Goal: Task Accomplishment & Management: Use online tool/utility

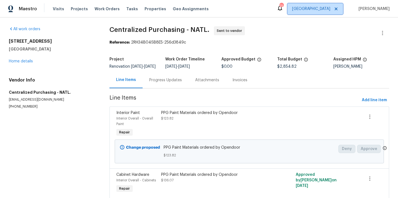
click at [329, 10] on span "[GEOGRAPHIC_DATA]" at bounding box center [311, 9] width 38 height 6
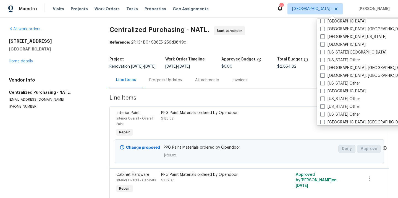
scroll to position [230, 0]
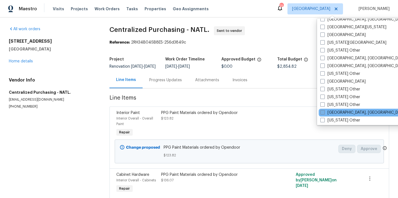
click at [331, 110] on label "[GEOGRAPHIC_DATA], [GEOGRAPHIC_DATA]" at bounding box center [364, 113] width 86 height 6
click at [324, 110] on input "[GEOGRAPHIC_DATA], [GEOGRAPHIC_DATA]" at bounding box center [323, 112] width 4 height 4
checkbox input "true"
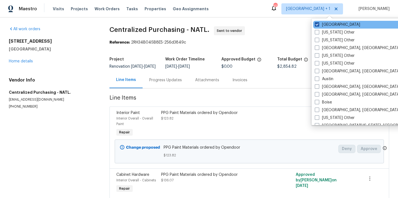
click at [325, 24] on label "[GEOGRAPHIC_DATA]" at bounding box center [337, 25] width 45 height 6
click at [319, 24] on input "[GEOGRAPHIC_DATA]" at bounding box center [317, 24] width 4 height 4
checkbox input "false"
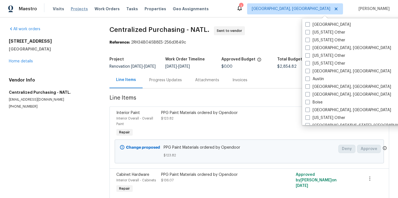
click at [72, 10] on span "Projects" at bounding box center [79, 9] width 17 height 6
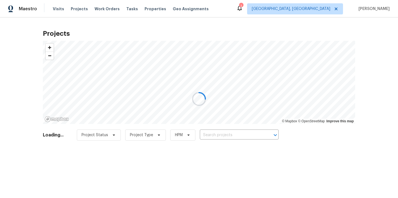
click at [224, 133] on div at bounding box center [199, 99] width 398 height 198
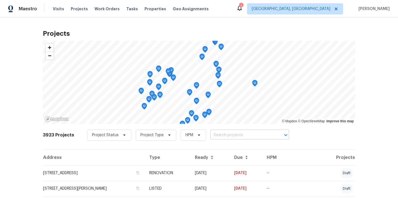
click at [224, 133] on input "text" at bounding box center [242, 135] width 63 height 9
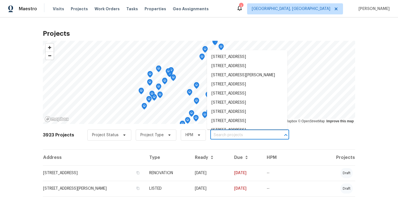
paste input "7662 Innismore Dr, Brownsburg, IN 46112"
type input "7662 Innismore Dr, Brownsburg, IN 46112"
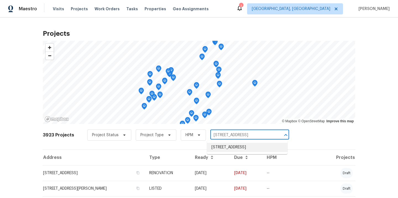
click at [226, 148] on li "7662 Innismore Dr, Brownsburg, IN 46112" at bounding box center [247, 146] width 81 height 9
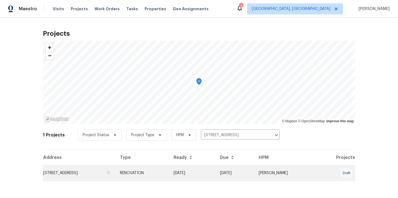
click at [116, 172] on td "7662 Innismore Dr, Brownsburg, IN 46112" at bounding box center [79, 172] width 73 height 15
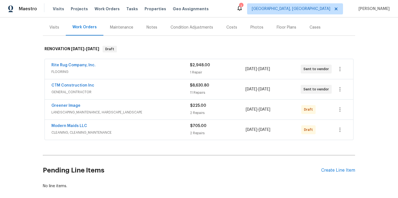
scroll to position [73, 0]
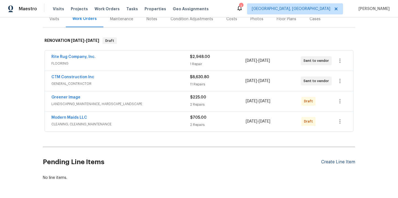
click at [333, 161] on div "Create Line Item" at bounding box center [339, 161] width 34 height 5
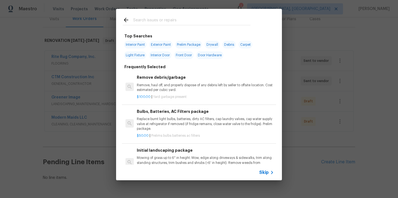
click at [210, 27] on div at bounding box center [186, 20] width 141 height 22
click at [207, 19] on input "text" at bounding box center [191, 21] width 117 height 8
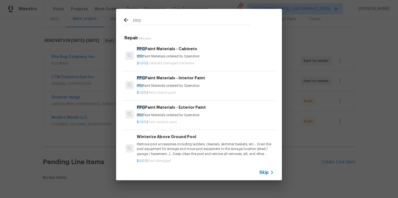
type input "ppg"
click at [184, 82] on div "PPG Paint Materials - Interior Paint PPG Paint Materials ordered by Opendoor" at bounding box center [205, 81] width 137 height 13
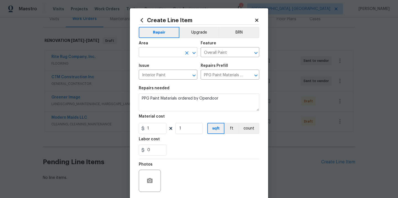
click at [151, 56] on input "text" at bounding box center [160, 52] width 43 height 9
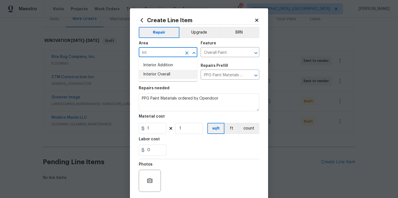
click at [152, 70] on li "Interior Overall" at bounding box center [168, 74] width 59 height 9
type input "Interior Overall"
drag, startPoint x: 154, startPoint y: 127, endPoint x: 128, endPoint y: 127, distance: 26.3
click at [128, 127] on div "Create Line Item Repair Upgrade BRN Area Interior Overall ​ Feature Overall Pai…" at bounding box center [199, 99] width 398 height 198
paste input "033.78"
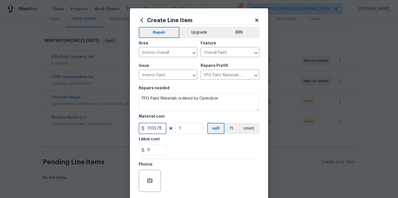
type input "1033.78"
click at [169, 142] on div "Labor cost" at bounding box center [199, 140] width 121 height 7
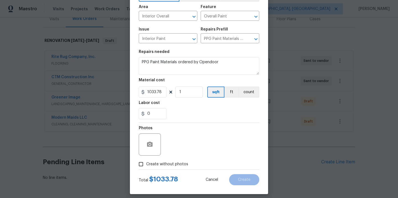
scroll to position [41, 0]
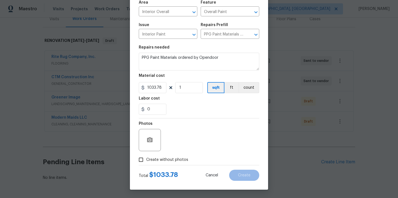
click at [169, 164] on label "Create without photos" at bounding box center [162, 159] width 53 height 11
click at [146, 164] on input "Create without photos" at bounding box center [141, 159] width 11 height 11
checkbox input "true"
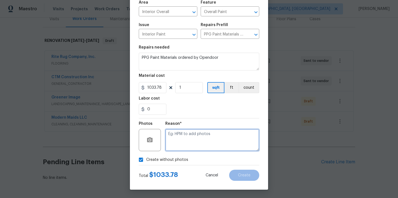
click at [182, 147] on textarea at bounding box center [212, 140] width 94 height 22
type textarea "N/A"
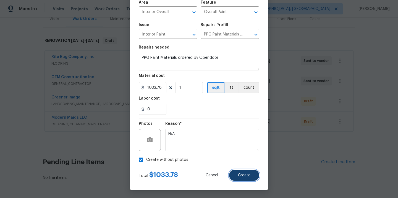
click at [240, 171] on button "Create" at bounding box center [244, 174] width 30 height 11
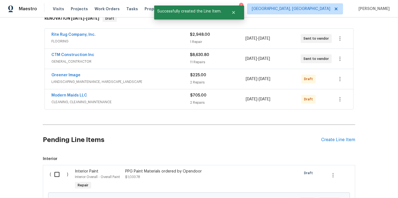
scroll to position [129, 0]
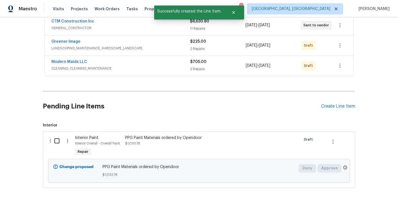
click at [53, 140] on input "checkbox" at bounding box center [59, 141] width 16 height 12
checkbox input "true"
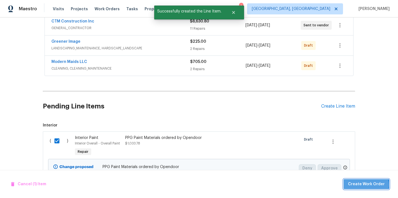
click at [368, 184] on span "Create Work Order" at bounding box center [366, 183] width 37 height 7
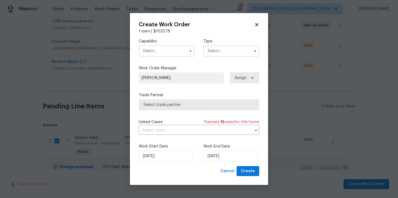
click at [172, 47] on input "text" at bounding box center [167, 50] width 56 height 11
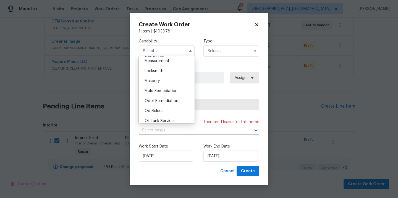
scroll to position [414, 0]
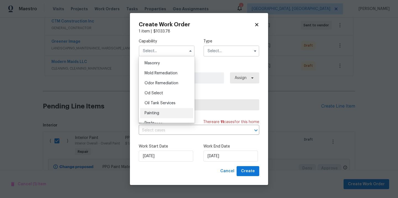
click at [168, 110] on div "Painting" at bounding box center [166, 113] width 53 height 10
type input "Painting"
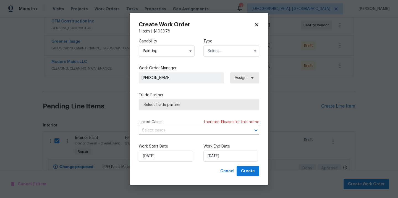
click at [223, 48] on input "text" at bounding box center [232, 50] width 56 height 11
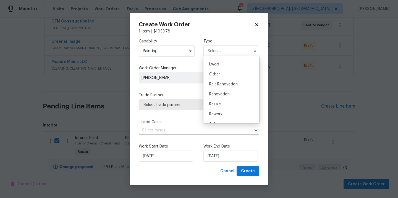
scroll to position [66, 0]
click at [227, 84] on span "Renovation" at bounding box center [219, 86] width 20 height 4
type input "Renovation"
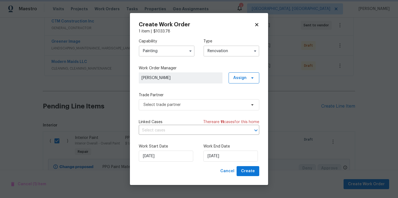
scroll to position [0, 0]
click at [249, 78] on span at bounding box center [252, 78] width 6 height 4
click at [244, 101] on div "Assign to me" at bounding box center [245, 101] width 24 height 6
click at [199, 102] on span "Select trade partner" at bounding box center [195, 105] width 103 height 6
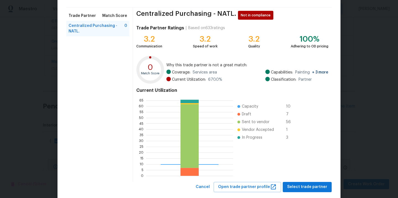
scroll to position [46, 0]
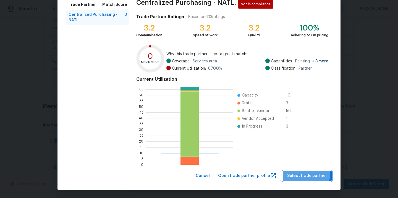
click at [305, 172] on span "Select trade partner" at bounding box center [307, 175] width 40 height 7
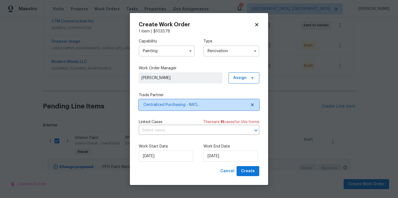
scroll to position [0, 0]
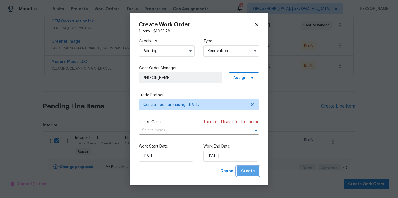
click at [252, 173] on span "Create" at bounding box center [248, 170] width 14 height 7
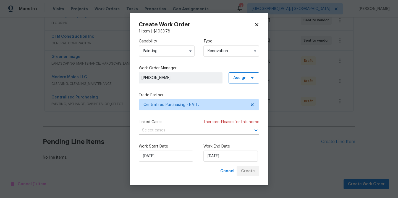
scroll to position [113, 0]
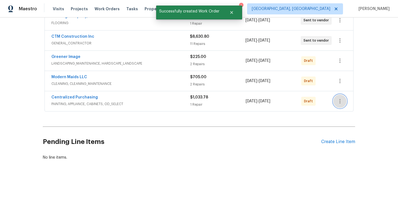
click at [338, 102] on icon "button" at bounding box center [340, 101] width 7 height 7
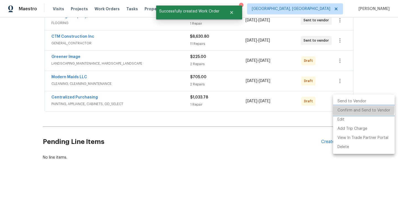
click at [343, 108] on li "Confirm and Send to Vendor" at bounding box center [364, 110] width 62 height 9
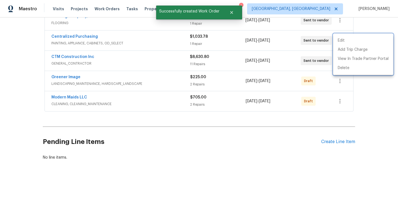
click at [85, 32] on div at bounding box center [199, 99] width 398 height 198
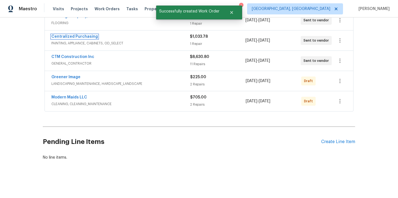
click at [84, 35] on link "Centralized Purchasing" at bounding box center [74, 37] width 46 height 4
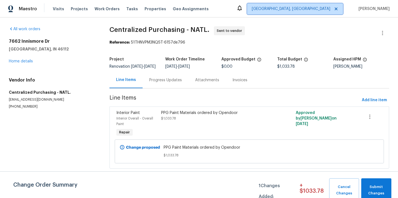
click at [315, 11] on span "[GEOGRAPHIC_DATA], [GEOGRAPHIC_DATA]" at bounding box center [291, 9] width 79 height 6
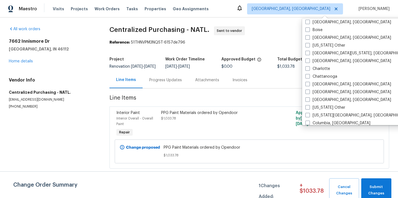
scroll to position [90, 0]
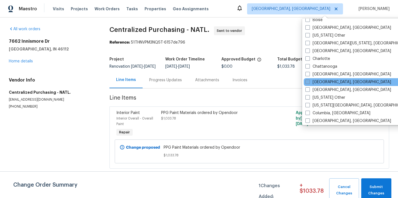
click at [323, 84] on label "[GEOGRAPHIC_DATA], [GEOGRAPHIC_DATA]" at bounding box center [349, 82] width 86 height 6
click at [309, 83] on input "[GEOGRAPHIC_DATA], [GEOGRAPHIC_DATA]" at bounding box center [308, 81] width 4 height 4
checkbox input "true"
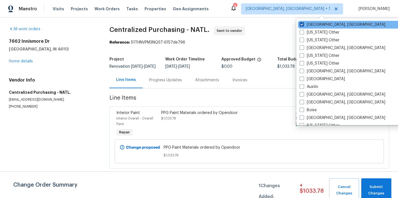
click at [320, 23] on label "[GEOGRAPHIC_DATA], [GEOGRAPHIC_DATA]" at bounding box center [343, 25] width 86 height 6
click at [304, 23] on input "[GEOGRAPHIC_DATA], [GEOGRAPHIC_DATA]" at bounding box center [302, 24] width 4 height 4
checkbox input "false"
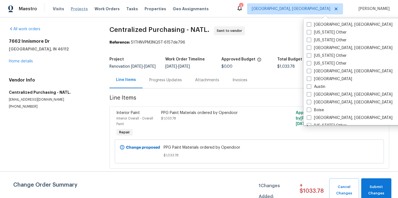
click at [78, 9] on span "Projects" at bounding box center [79, 9] width 17 height 6
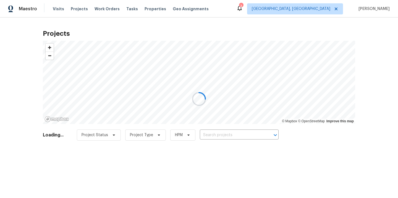
click at [219, 135] on div at bounding box center [199, 99] width 398 height 198
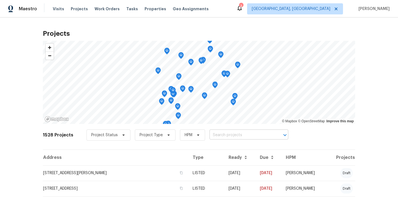
click at [224, 133] on input "text" at bounding box center [241, 135] width 63 height 9
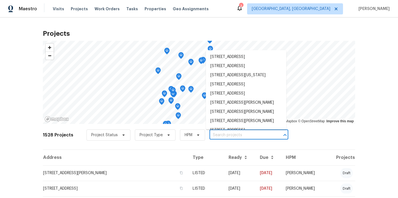
paste input "[STREET_ADDRESS]"
type input "[STREET_ADDRESS]"
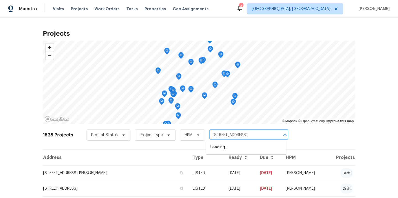
scroll to position [0, 17]
click at [225, 146] on li "[STREET_ADDRESS]" at bounding box center [246, 146] width 81 height 9
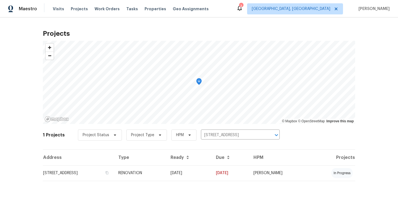
click at [212, 160] on th "Ready" at bounding box center [188, 156] width 45 height 15
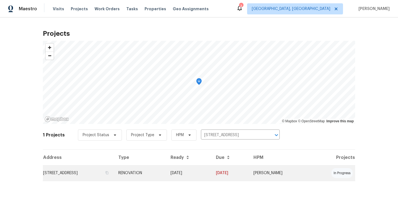
click at [166, 177] on td "RENOVATION" at bounding box center [140, 172] width 52 height 15
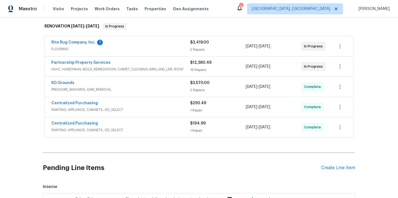
scroll to position [100, 0]
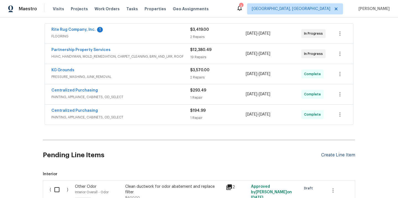
click at [333, 155] on div "Create Line Item" at bounding box center [339, 154] width 34 height 5
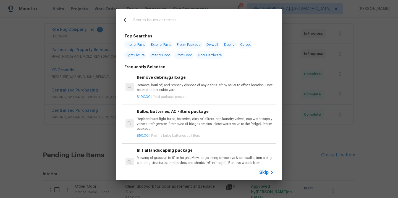
click at [195, 21] on input "text" at bounding box center [191, 21] width 117 height 8
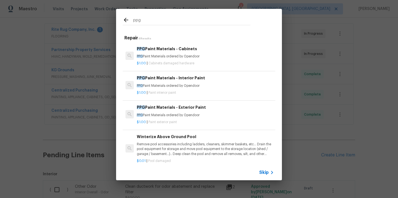
type input "ppg"
click at [182, 59] on div "$1.00 | Cabinets damaged hardware" at bounding box center [205, 62] width 137 height 7
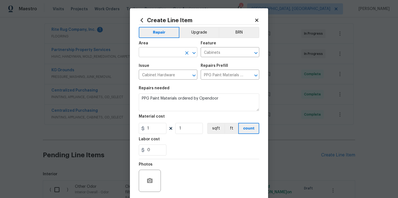
click at [152, 55] on input "text" at bounding box center [160, 52] width 43 height 9
click at [151, 68] on li "Kitchen" at bounding box center [168, 65] width 59 height 9
type input "Kitchen"
drag, startPoint x: 159, startPoint y: 126, endPoint x: 125, endPoint y: 124, distance: 35.0
click at [125, 124] on div "Create Line Item Repair Upgrade BRN Area Kitchen ​ Feature Cabinets ​ Issue Cab…" at bounding box center [199, 99] width 398 height 198
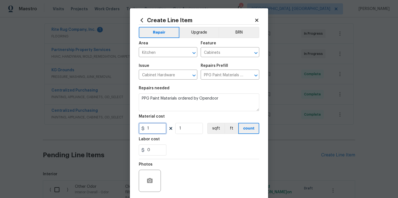
paste input "45.25"
type input "45.25"
click at [183, 145] on div "0" at bounding box center [199, 149] width 121 height 11
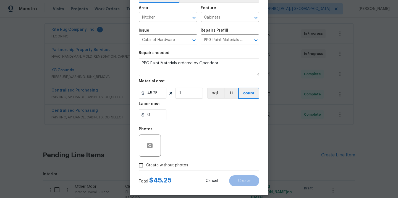
scroll to position [41, 0]
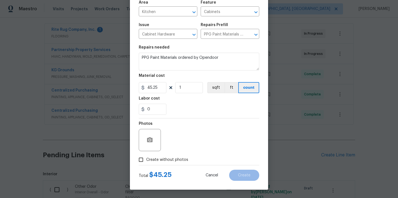
click at [174, 157] on span "Create without photos" at bounding box center [167, 160] width 42 height 6
click at [146, 157] on input "Create without photos" at bounding box center [141, 159] width 11 height 11
checkbox input "true"
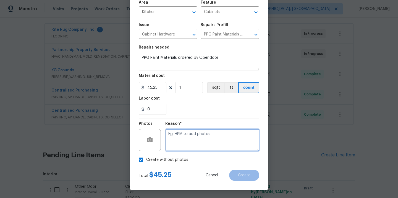
click at [186, 138] on textarea at bounding box center [212, 140] width 94 height 22
type textarea "N/A"
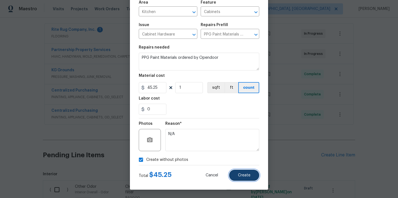
click at [239, 170] on button "Create" at bounding box center [244, 174] width 30 height 11
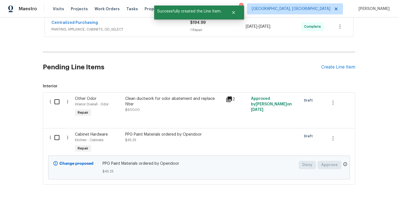
scroll to position [212, 0]
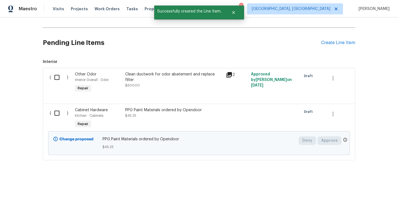
click at [55, 107] on input "checkbox" at bounding box center [59, 113] width 16 height 12
click at [354, 183] on span "Create Work Order" at bounding box center [366, 183] width 37 height 7
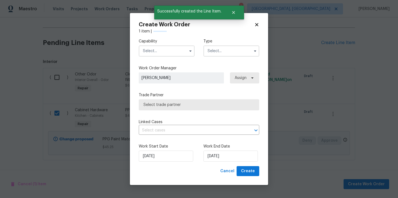
checkbox input "false"
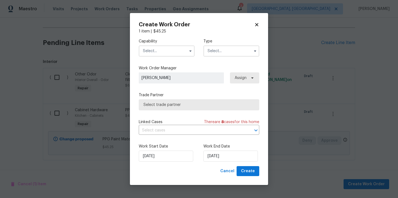
click at [180, 53] on input "text" at bounding box center [167, 50] width 56 height 11
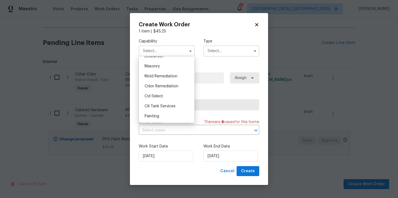
scroll to position [412, 0]
click at [173, 115] on div "Painting" at bounding box center [166, 115] width 53 height 10
type input "Painting"
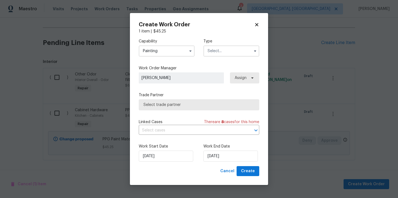
click at [220, 54] on input "text" at bounding box center [232, 50] width 56 height 11
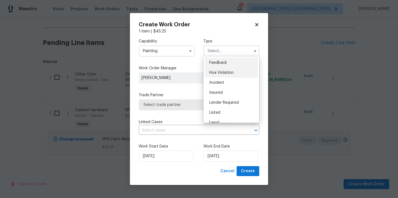
scroll to position [66, 0]
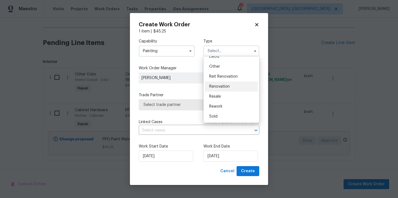
click at [226, 83] on div "Renovation" at bounding box center [231, 86] width 53 height 10
type input "Renovation"
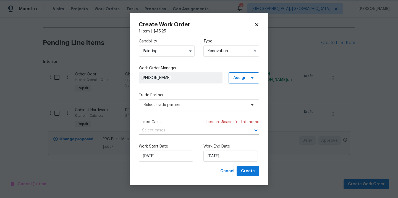
scroll to position [0, 0]
click at [240, 78] on span "Assign" at bounding box center [240, 78] width 13 height 6
click at [239, 100] on div "Assign to me" at bounding box center [245, 101] width 24 height 6
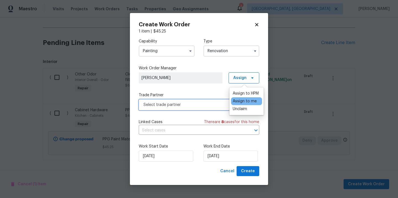
click at [199, 104] on span "Select trade partner" at bounding box center [195, 105] width 103 height 6
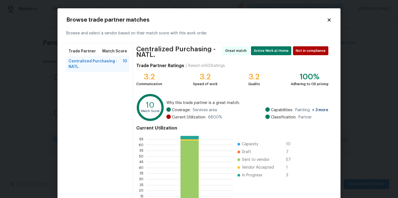
scroll to position [49, 0]
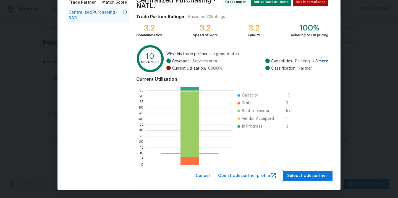
click at [299, 175] on span "Select trade partner" at bounding box center [307, 175] width 40 height 7
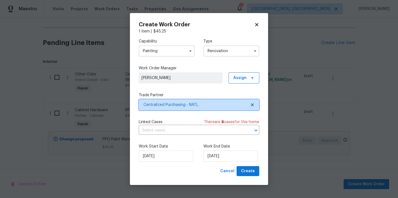
scroll to position [0, 0]
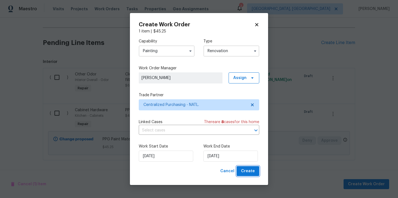
click at [248, 170] on span "Create" at bounding box center [248, 170] width 14 height 7
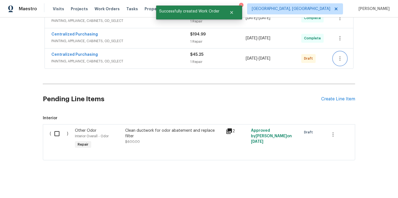
click at [340, 61] on icon "button" at bounding box center [340, 58] width 7 height 7
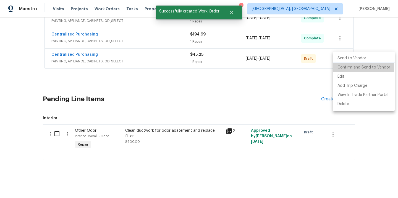
click at [343, 68] on li "Confirm and Send to Vendor" at bounding box center [364, 67] width 62 height 9
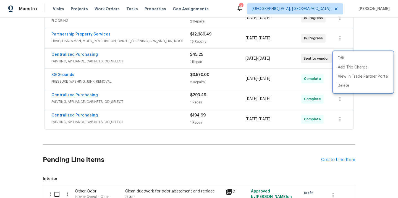
click at [89, 60] on div at bounding box center [199, 99] width 398 height 198
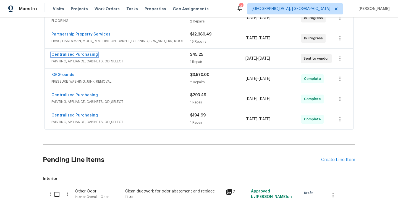
click at [87, 54] on link "Centralized Purchasing" at bounding box center [74, 55] width 46 height 4
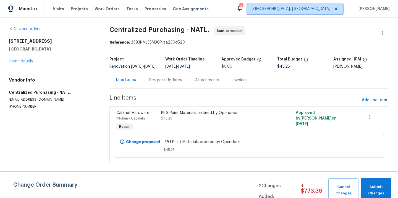
click at [321, 7] on span "[GEOGRAPHIC_DATA], [GEOGRAPHIC_DATA]" at bounding box center [291, 9] width 79 height 6
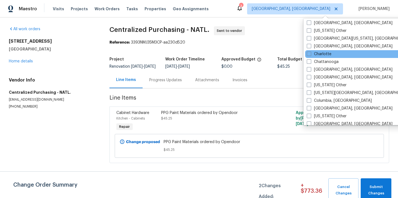
scroll to position [89, 0]
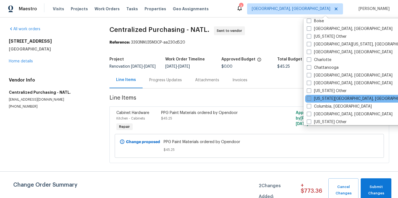
click at [333, 100] on label "[US_STATE][GEOGRAPHIC_DATA], [GEOGRAPHIC_DATA]" at bounding box center [360, 99] width 107 height 6
click at [311, 99] on input "[US_STATE][GEOGRAPHIC_DATA], [GEOGRAPHIC_DATA]" at bounding box center [309, 98] width 4 height 4
checkbox input "true"
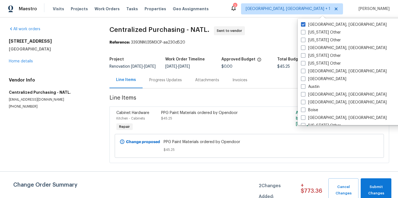
click at [322, 20] on div "Cincinnati, OH Alabama Other Alaska Other Albuquerque, NM Arizona Other Arkansa…" at bounding box center [355, 72] width 115 height 106
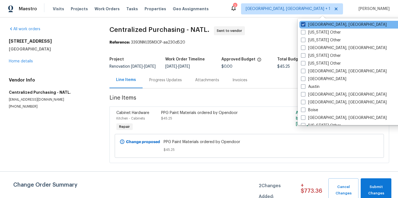
click at [321, 22] on label "[GEOGRAPHIC_DATA], [GEOGRAPHIC_DATA]" at bounding box center [344, 25] width 86 height 6
click at [305, 22] on input "[GEOGRAPHIC_DATA], [GEOGRAPHIC_DATA]" at bounding box center [303, 24] width 4 height 4
checkbox input "false"
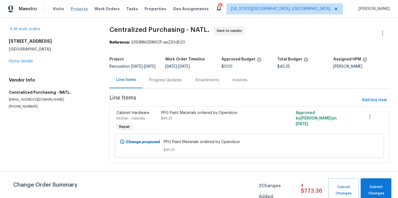
click at [75, 10] on span "Projects" at bounding box center [79, 9] width 17 height 6
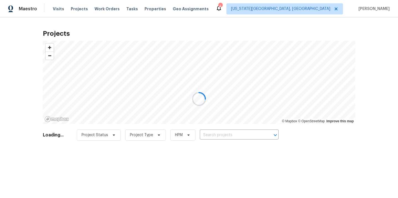
click at [224, 136] on div at bounding box center [199, 99] width 398 height 198
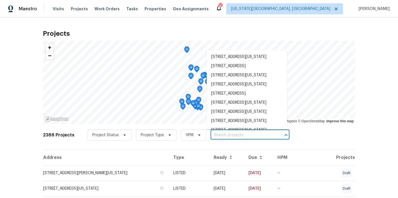
click at [224, 136] on input "text" at bounding box center [242, 135] width 63 height 9
paste input "1003 Deschutes Dr"
type input "1003 Deschutes Dr"
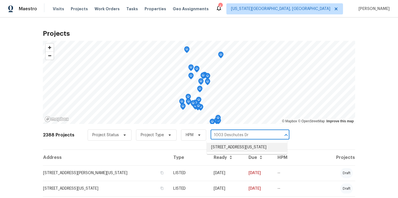
click at [224, 148] on li "1003 Deschutes Dr, Colorado Springs, CO 80921" at bounding box center [247, 146] width 81 height 9
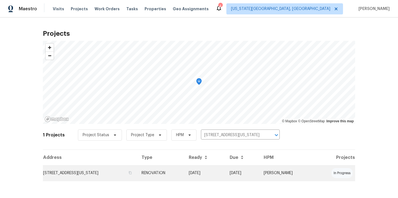
click at [185, 171] on td "RENOVATION" at bounding box center [160, 172] width 47 height 15
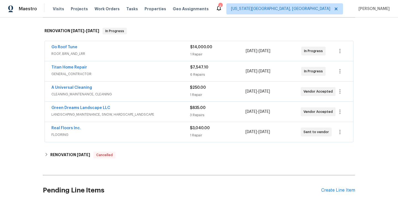
scroll to position [131, 0]
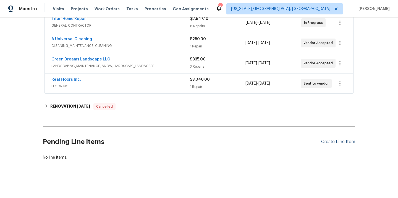
click at [333, 141] on div "Create Line Item" at bounding box center [339, 141] width 34 height 5
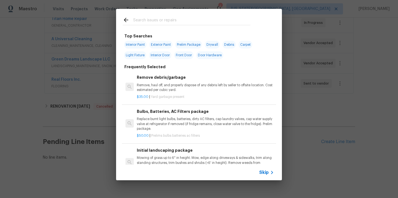
click at [176, 17] on input "text" at bounding box center [191, 21] width 117 height 8
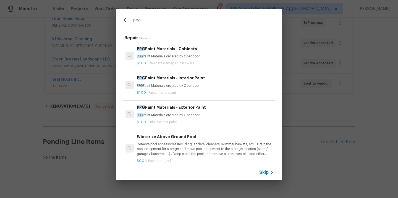
type input "ppg"
click at [172, 77] on h6 "PPG Paint Materials - Interior Paint" at bounding box center [205, 78] width 137 height 6
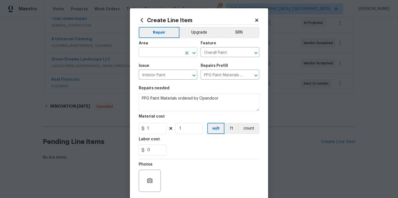
click at [168, 53] on input "text" at bounding box center [160, 52] width 43 height 9
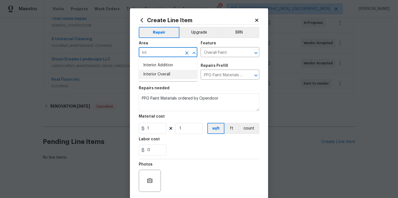
click at [165, 74] on li "Interior Overall" at bounding box center [168, 74] width 59 height 9
type input "Interior Overall"
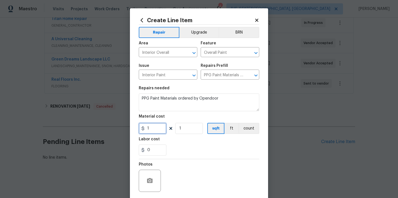
drag, startPoint x: 153, startPoint y: 127, endPoint x: 135, endPoint y: 121, distance: 18.9
click at [135, 121] on div "Create Line Item Repair Upgrade BRN Area Interior Overall ​ Feature Overall Pai…" at bounding box center [199, 119] width 138 height 222
paste input "784.92"
type input "784.92"
click at [180, 136] on section "Repairs needed PPG Paint Materials ordered by Opendoor Material cost 784.92 1 s…" at bounding box center [199, 121] width 121 height 76
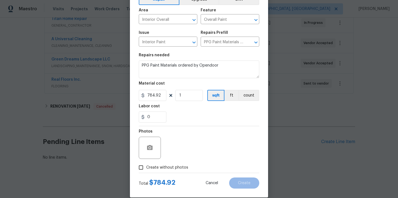
scroll to position [41, 0]
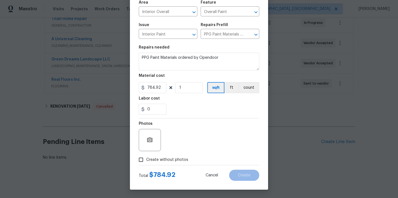
click at [173, 155] on label "Create without photos" at bounding box center [162, 159] width 53 height 11
click at [146, 155] on input "Create without photos" at bounding box center [141, 159] width 11 height 11
checkbox input "true"
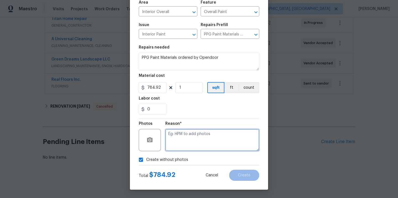
click at [178, 137] on textarea at bounding box center [212, 140] width 94 height 22
type textarea "N/A"
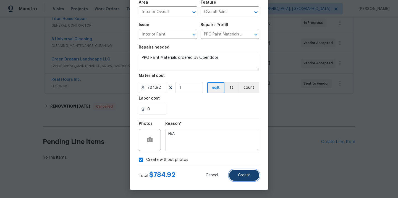
click at [240, 173] on span "Create" at bounding box center [244, 175] width 12 height 4
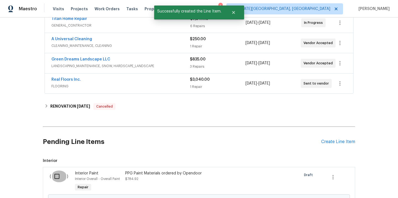
click at [58, 177] on input "checkbox" at bounding box center [59, 176] width 16 height 12
checkbox input "true"
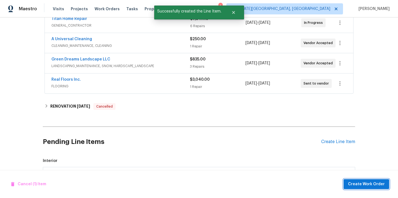
click at [358, 185] on span "Create Work Order" at bounding box center [366, 183] width 37 height 7
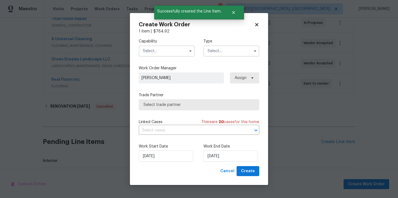
click at [178, 53] on input "text" at bounding box center [167, 50] width 56 height 11
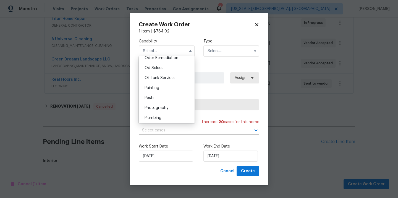
scroll to position [438, 0]
click at [172, 89] on div "Painting" at bounding box center [166, 89] width 53 height 10
type input "Painting"
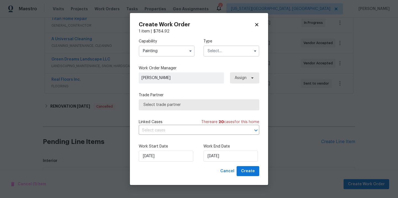
click at [223, 55] on input "text" at bounding box center [232, 50] width 56 height 11
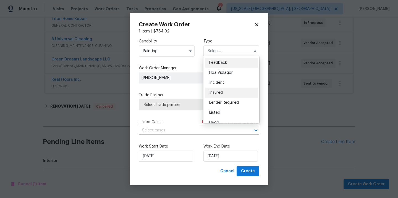
scroll to position [66, 0]
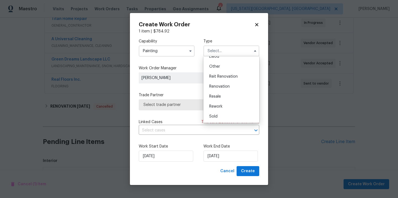
click at [231, 88] on div "Renovation" at bounding box center [231, 86] width 53 height 10
type input "Renovation"
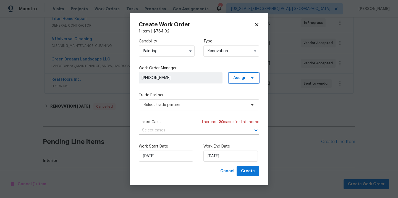
click at [247, 77] on span "Assign" at bounding box center [240, 78] width 13 height 6
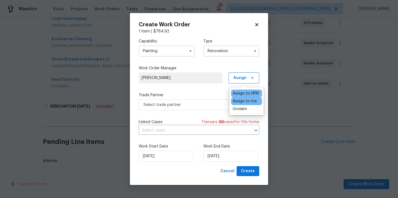
click at [246, 102] on div "Assign to me" at bounding box center [245, 101] width 24 height 6
click at [206, 103] on span "Select trade partner" at bounding box center [195, 105] width 103 height 6
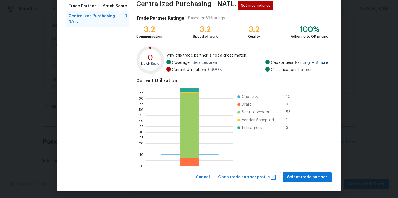
scroll to position [46, 0]
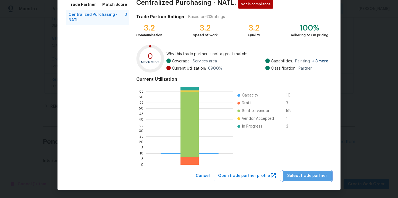
click at [315, 175] on span "Select trade partner" at bounding box center [307, 175] width 40 height 7
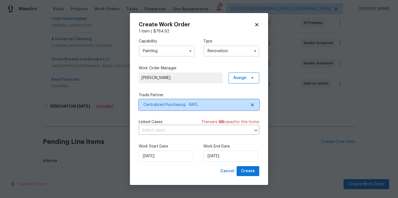
scroll to position [0, 0]
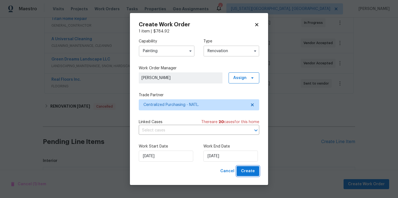
click at [246, 168] on span "Create" at bounding box center [248, 170] width 14 height 7
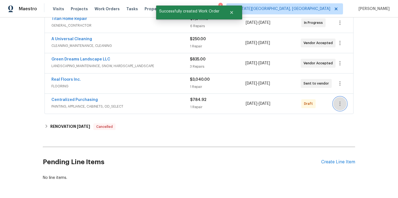
click at [340, 101] on icon "button" at bounding box center [340, 103] width 7 height 7
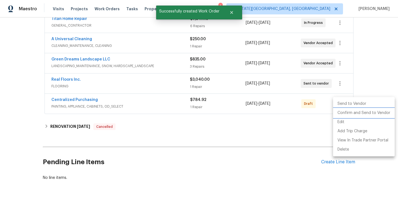
click at [344, 111] on li "Confirm and Send to Vendor" at bounding box center [364, 112] width 62 height 9
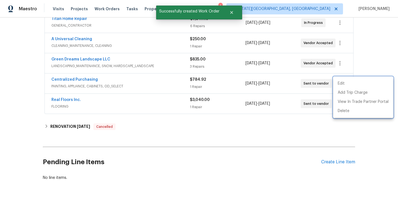
click at [73, 77] on div at bounding box center [199, 99] width 398 height 198
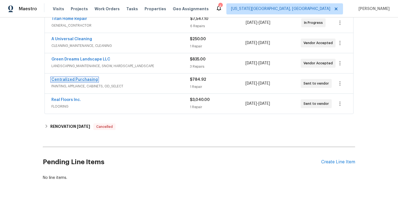
click at [70, 80] on link "Centralized Purchasing" at bounding box center [74, 79] width 46 height 4
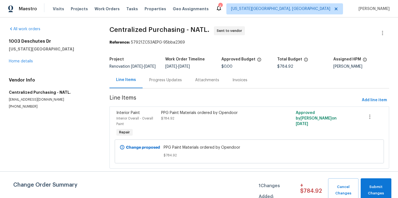
click at [81, 12] on div "Visits Projects Work Orders Tasks Properties Geo Assignments" at bounding box center [134, 8] width 163 height 11
click at [74, 11] on span "Projects" at bounding box center [79, 9] width 17 height 6
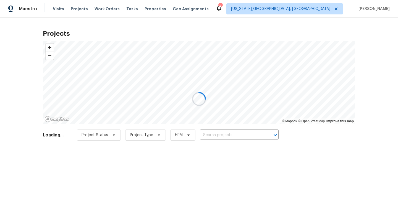
click at [237, 137] on div at bounding box center [199, 99] width 398 height 198
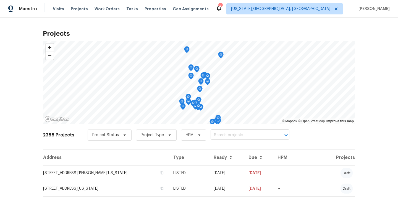
click at [242, 134] on input "text" at bounding box center [242, 135] width 63 height 9
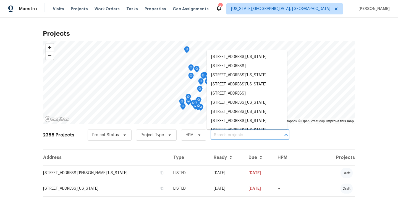
paste input "4243 Moonbeam"
type input "4243 Moonbeam"
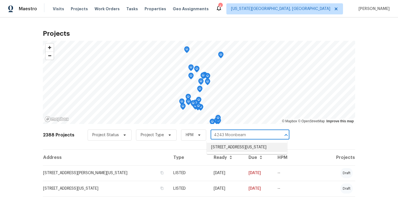
click at [234, 144] on li "[STREET_ADDRESS][US_STATE]" at bounding box center [247, 146] width 81 height 9
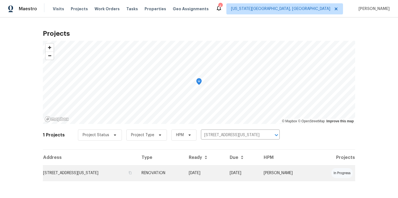
click at [122, 175] on td "[STREET_ADDRESS][US_STATE]" at bounding box center [90, 172] width 94 height 15
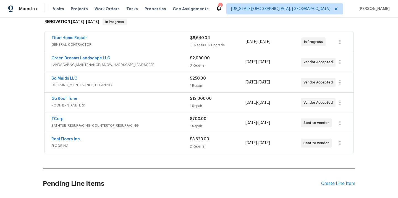
scroll to position [94, 0]
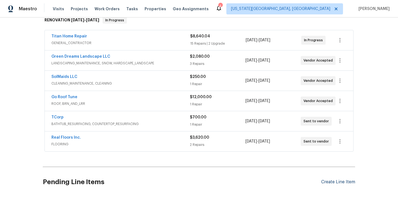
click at [337, 182] on div "Create Line Item" at bounding box center [339, 181] width 34 height 5
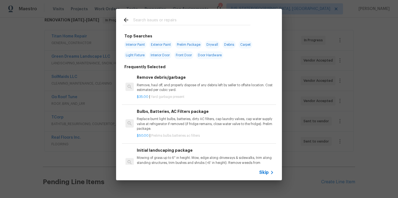
click at [209, 25] on div at bounding box center [186, 20] width 141 height 22
click at [208, 24] on input "text" at bounding box center [191, 21] width 117 height 8
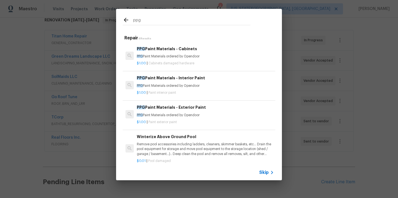
type input "ppg"
click at [195, 51] on h6 "PPG Paint Materials - Cabinets" at bounding box center [205, 49] width 137 height 6
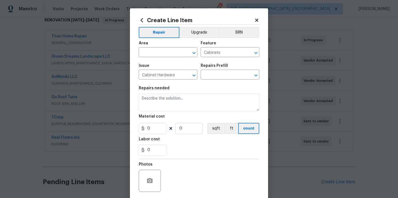
type input "PPG Paint Materials - Cabinets $1.00"
type textarea "PPG Paint Materials ordered by Opendoor"
type input "1"
click at [166, 48] on div "Area" at bounding box center [168, 44] width 59 height 7
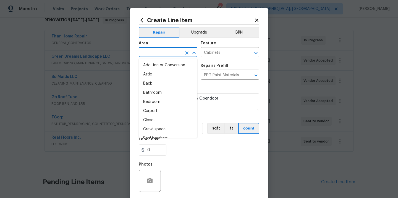
click at [166, 48] on input "text" at bounding box center [160, 52] width 43 height 9
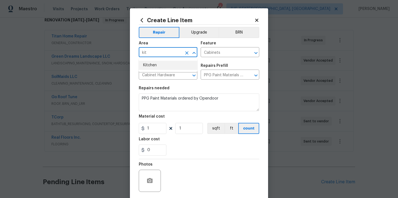
click at [158, 64] on li "Kitchen" at bounding box center [168, 65] width 59 height 9
type input "Kitchen"
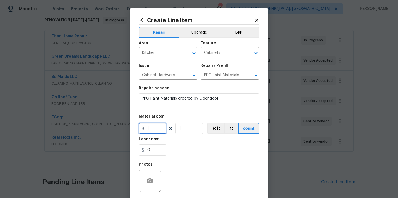
drag, startPoint x: 154, startPoint y: 128, endPoint x: 140, endPoint y: 128, distance: 14.4
click at [143, 128] on div "1" at bounding box center [153, 128] width 28 height 11
paste input "608.56"
type input "1608.56"
click at [179, 144] on div "0" at bounding box center [199, 149] width 121 height 11
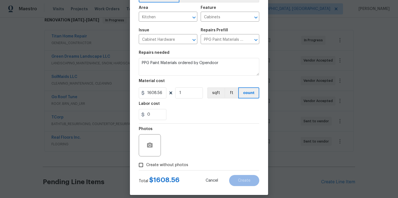
scroll to position [41, 0]
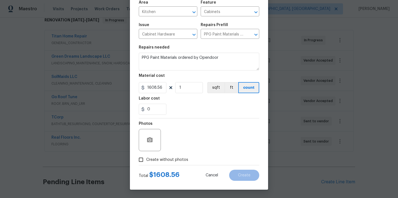
click at [174, 156] on label "Create without photos" at bounding box center [162, 159] width 53 height 11
click at [146, 156] on input "Create without photos" at bounding box center [141, 159] width 11 height 11
checkbox input "true"
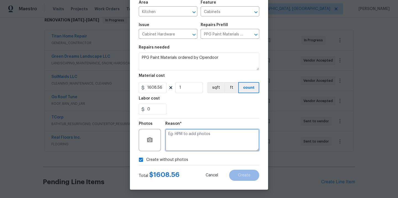
click at [187, 138] on textarea at bounding box center [212, 140] width 94 height 22
type textarea "N/A"
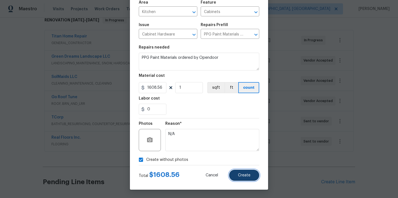
click at [230, 173] on button "Create" at bounding box center [244, 174] width 30 height 11
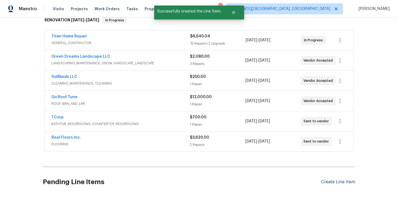
click at [326, 179] on div "Create Line Item" at bounding box center [339, 181] width 34 height 5
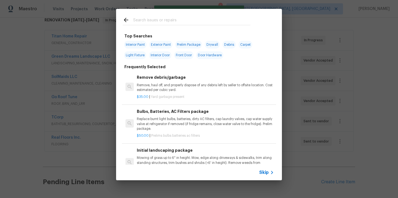
click at [174, 17] on div at bounding box center [187, 21] width 128 height 8
click at [173, 19] on input "text" at bounding box center [191, 21] width 117 height 8
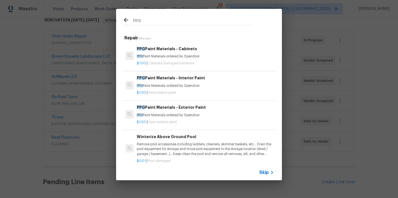
type input "ppg"
click at [172, 82] on div "PPG Paint Materials - Interior Paint PPG Paint Materials ordered by Opendoor" at bounding box center [205, 81] width 137 height 13
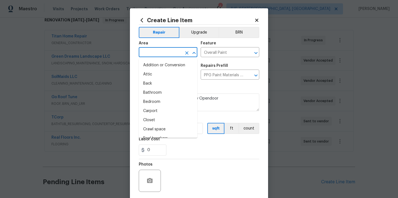
click at [154, 51] on input "text" at bounding box center [160, 52] width 43 height 9
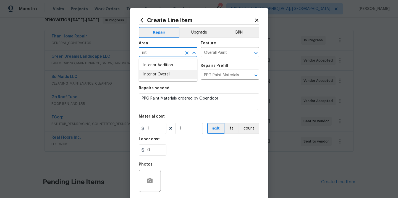
click at [162, 72] on li "Interior Overall" at bounding box center [168, 74] width 59 height 9
type input "Interior Overall"
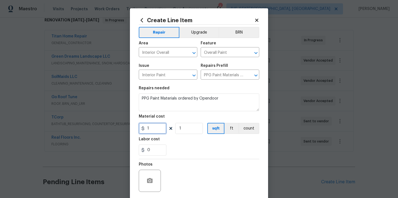
drag, startPoint x: 154, startPoint y: 125, endPoint x: 133, endPoint y: 125, distance: 21.0
click at [133, 125] on div "Create Line Item Repair Upgrade BRN Area Interior Overall ​ Feature Overall Pai…" at bounding box center [199, 119] width 138 height 222
paste input "411.35"
type input "411.35"
click at [175, 140] on div "Labor cost" at bounding box center [199, 140] width 121 height 7
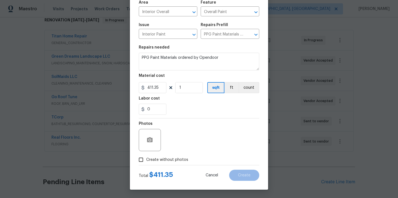
click at [168, 164] on label "Create without photos" at bounding box center [162, 159] width 53 height 11
click at [146, 164] on input "Create without photos" at bounding box center [141, 159] width 11 height 11
checkbox input "true"
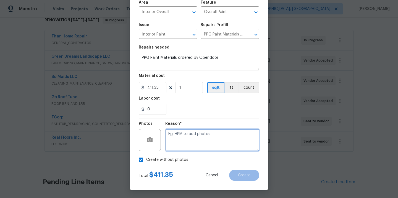
click at [180, 147] on textarea at bounding box center [212, 140] width 94 height 22
type textarea "N"
type textarea "N/A"
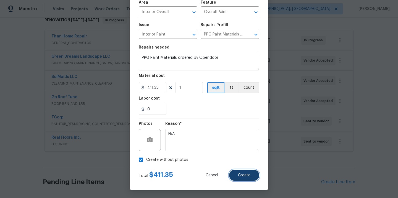
click at [242, 173] on span "Create" at bounding box center [244, 175] width 12 height 4
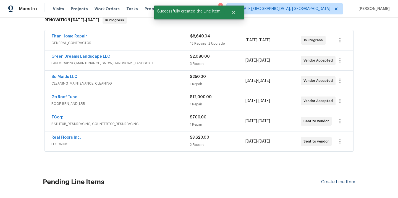
click at [354, 184] on div "Create Line Item" at bounding box center [339, 181] width 34 height 5
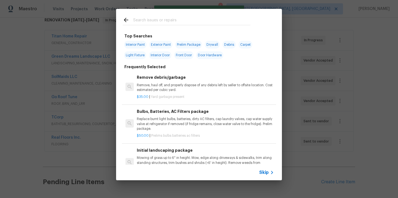
click at [224, 17] on input "text" at bounding box center [191, 21] width 117 height 8
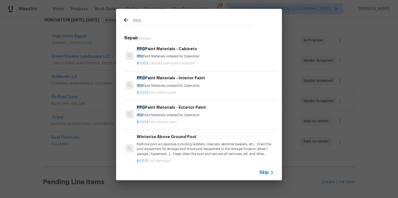
type input "ppg"
click at [189, 111] on div "PPG Paint Materials - Exterior Paint PPG Paint Materials ordered by Opendoor" at bounding box center [205, 110] width 137 height 13
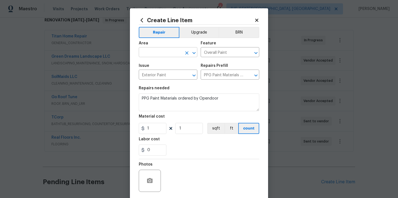
click at [152, 51] on input "text" at bounding box center [160, 52] width 43 height 9
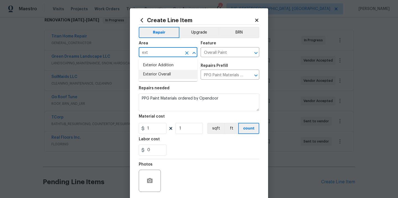
click at [158, 79] on li "Exterior Overall" at bounding box center [168, 74] width 59 height 9
type input "Exterior Overall"
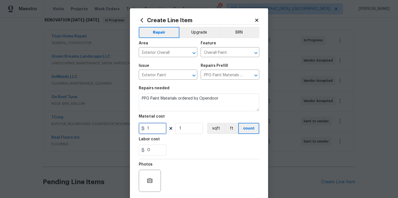
drag, startPoint x: 153, startPoint y: 128, endPoint x: 130, endPoint y: 125, distance: 23.1
click at [130, 125] on div "Create Line Item Repair Upgrade BRN Area Exterior Overall ​ Feature Overall Pai…" at bounding box center [199, 119] width 138 height 222
paste input "563.51"
type input "563.51"
click at [235, 144] on div "Labor cost" at bounding box center [199, 140] width 121 height 7
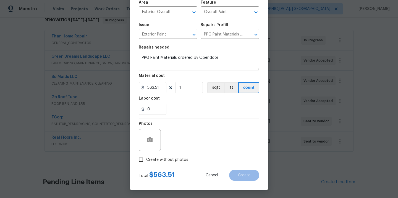
click at [186, 159] on span "Create without photos" at bounding box center [167, 160] width 42 height 6
click at [146, 159] on input "Create without photos" at bounding box center [141, 159] width 11 height 11
checkbox input "true"
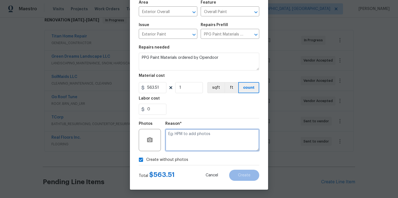
click at [196, 135] on textarea at bounding box center [212, 140] width 94 height 22
type textarea "N/A"
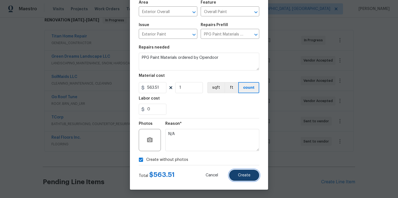
click at [243, 176] on span "Create" at bounding box center [244, 175] width 12 height 4
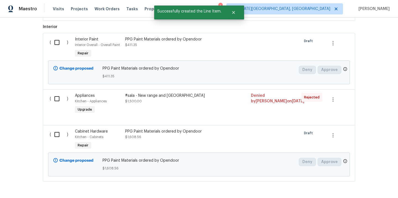
scroll to position [352, 0]
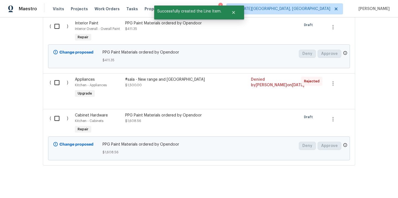
click at [57, 120] on input "checkbox" at bounding box center [59, 118] width 16 height 12
checkbox input "true"
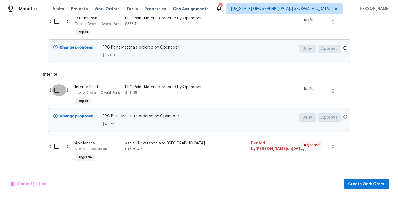
click at [56, 92] on input "checkbox" at bounding box center [59, 90] width 16 height 12
checkbox input "true"
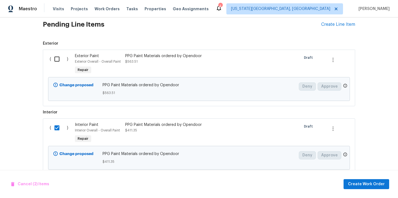
scroll to position [239, 0]
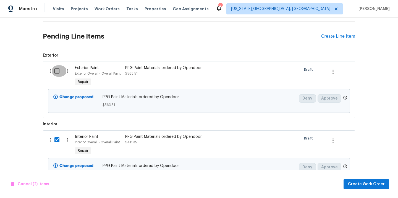
click at [58, 76] on input "checkbox" at bounding box center [59, 71] width 16 height 12
checkbox input "true"
click at [362, 182] on span "Create Work Order" at bounding box center [366, 183] width 37 height 7
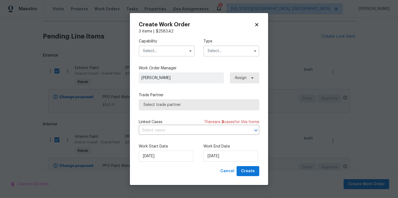
click at [172, 50] on input "text" at bounding box center [167, 50] width 56 height 11
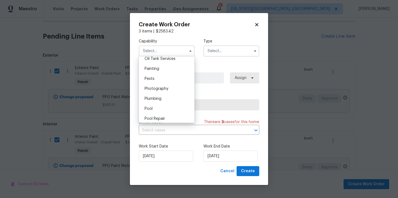
scroll to position [457, 0]
click at [172, 71] on div "Painting" at bounding box center [166, 71] width 53 height 10
type input "Painting"
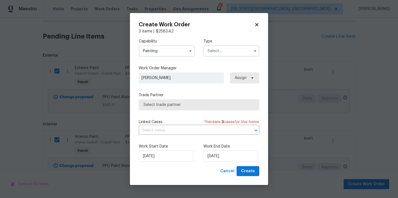
click at [228, 45] on div "Type" at bounding box center [232, 47] width 56 height 18
click at [224, 52] on input "text" at bounding box center [232, 50] width 56 height 11
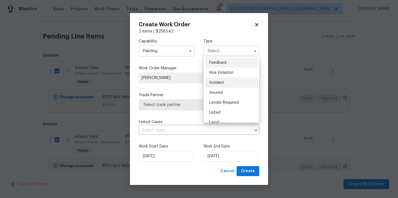
scroll to position [66, 0]
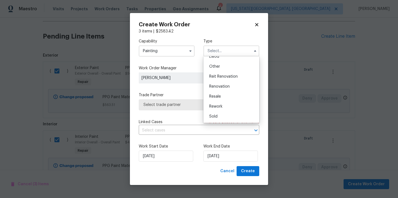
click at [224, 85] on span "Renovation" at bounding box center [219, 86] width 20 height 4
type input "Renovation"
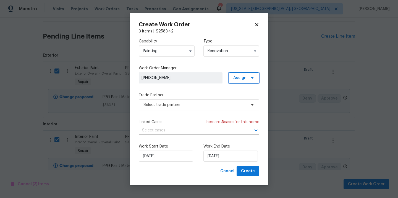
click at [240, 80] on span "Assign" at bounding box center [244, 77] width 31 height 11
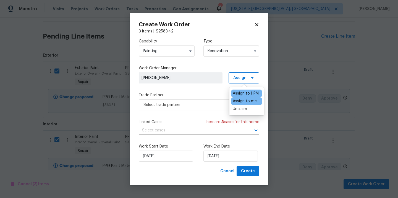
click at [239, 101] on div "Assign to me" at bounding box center [245, 101] width 24 height 6
click at [202, 98] on div "Trade Partner Select trade partner" at bounding box center [199, 101] width 121 height 18
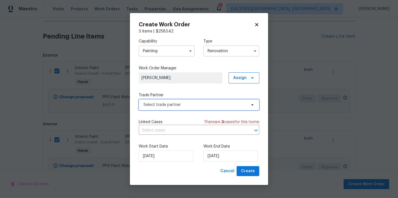
click at [200, 103] on span "Select trade partner" at bounding box center [195, 105] width 103 height 6
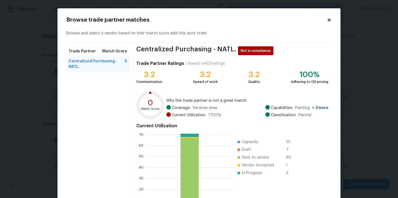
scroll to position [46, 0]
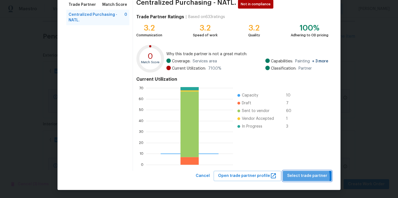
click at [304, 177] on span "Select trade partner" at bounding box center [307, 175] width 40 height 7
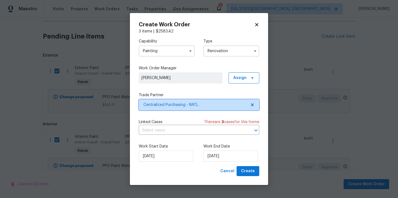
scroll to position [0, 0]
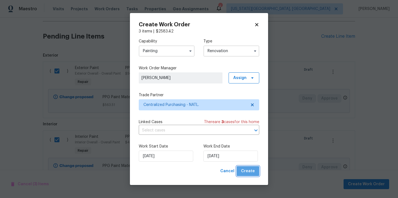
click at [250, 172] on span "Create" at bounding box center [248, 170] width 14 height 7
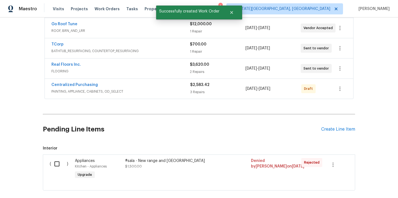
scroll to position [138, 0]
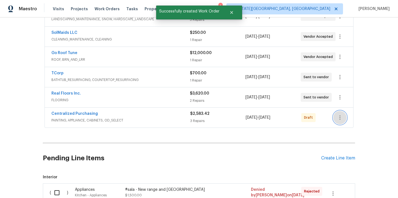
click at [338, 117] on icon "button" at bounding box center [340, 117] width 7 height 7
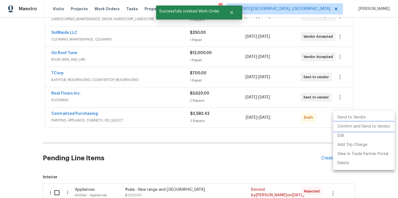
click at [343, 125] on li "Confirm and Send to Vendor" at bounding box center [364, 126] width 62 height 9
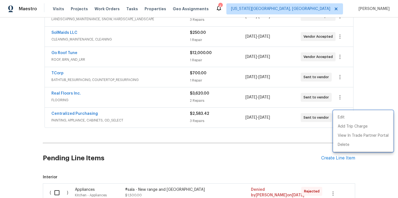
click at [67, 118] on div at bounding box center [199, 99] width 398 height 198
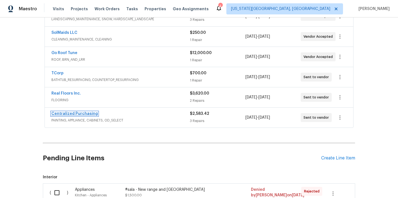
click at [71, 114] on link "Centralized Purchasing" at bounding box center [74, 114] width 46 height 4
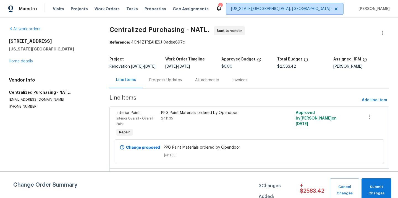
click at [313, 7] on span "[US_STATE][GEOGRAPHIC_DATA], [GEOGRAPHIC_DATA]" at bounding box center [280, 9] width 99 height 6
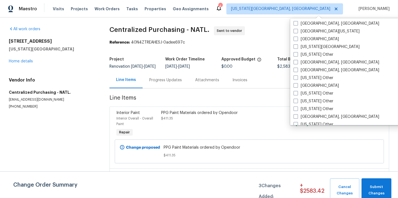
scroll to position [226, 0]
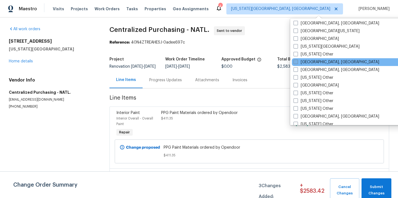
click at [307, 61] on label "[GEOGRAPHIC_DATA], [GEOGRAPHIC_DATA]" at bounding box center [337, 62] width 86 height 6
click at [297, 61] on input "[GEOGRAPHIC_DATA], [GEOGRAPHIC_DATA]" at bounding box center [296, 61] width 4 height 4
checkbox input "true"
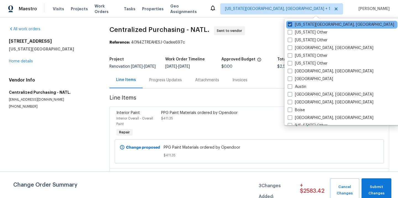
click at [303, 22] on label "[US_STATE][GEOGRAPHIC_DATA], [GEOGRAPHIC_DATA]" at bounding box center [341, 25] width 107 height 6
click at [292, 22] on input "[US_STATE][GEOGRAPHIC_DATA], [GEOGRAPHIC_DATA]" at bounding box center [290, 24] width 4 height 4
checkbox input "false"
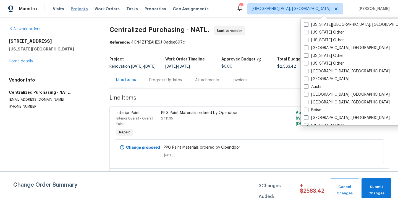
click at [74, 7] on span "Projects" at bounding box center [79, 9] width 17 height 6
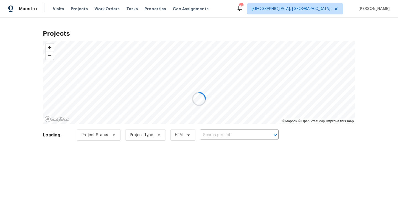
click at [249, 138] on div at bounding box center [199, 99] width 398 height 198
click at [250, 134] on div at bounding box center [199, 99] width 398 height 198
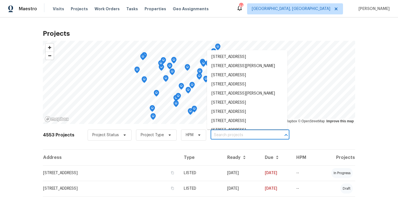
click at [250, 134] on input "text" at bounding box center [242, 135] width 63 height 9
paste input "4004 Baywater Pt, High Point, NC 27265"
type input "4004 Baywater Pt, High Point, NC 27265"
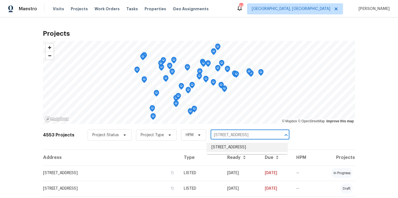
click at [242, 145] on li "4004 Baywater Pt, High Point, NC 27265" at bounding box center [247, 146] width 81 height 9
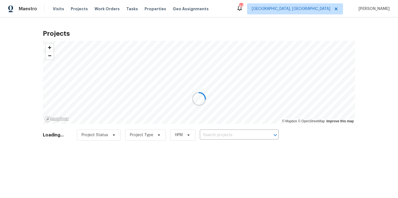
type input "4004 Baywater Pt, High Point, NC 27265"
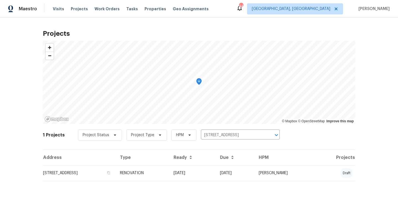
click at [116, 172] on td "4004 Baywater Pt, High Point, NC 27265" at bounding box center [79, 172] width 73 height 15
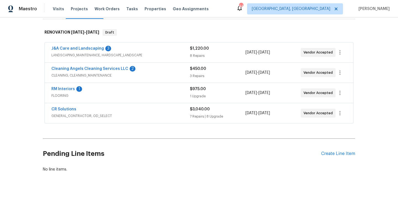
scroll to position [85, 0]
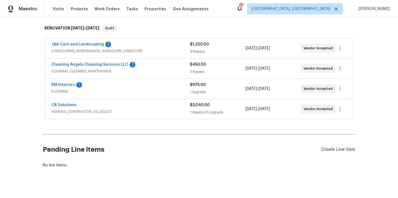
click at [333, 150] on div "Create Line Item" at bounding box center [339, 149] width 34 height 5
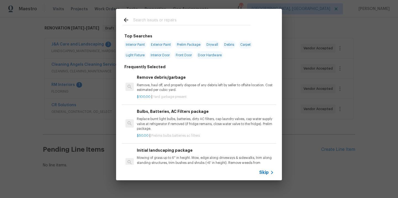
click at [203, 23] on input "text" at bounding box center [191, 21] width 117 height 8
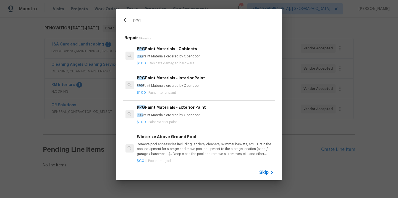
type input "ppg"
click at [187, 54] on p "PPG Paint Materials ordered by Opendoor" at bounding box center [205, 56] width 137 height 5
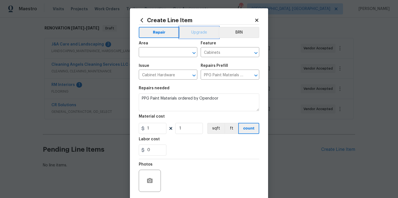
click at [187, 33] on button "Upgrade" at bounding box center [200, 32] width 40 height 11
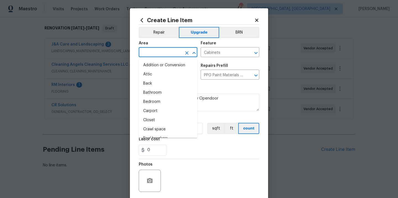
click at [167, 51] on input "text" at bounding box center [160, 52] width 43 height 9
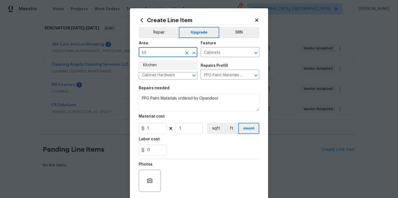
click at [161, 63] on li "Kitchen" at bounding box center [168, 65] width 59 height 9
type input "Kitchen"
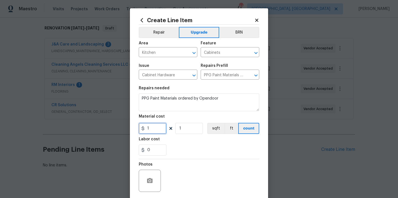
drag, startPoint x: 153, startPoint y: 131, endPoint x: 124, endPoint y: 124, distance: 29.8
click at [124, 124] on div "Create Line Item Repair Upgrade BRN Area Kitchen ​ Feature Cabinets ​ Issue Cab…" at bounding box center [199, 99] width 398 height 198
paste input "595.8"
type input "595.8"
click at [177, 144] on div "Labor cost" at bounding box center [199, 140] width 121 height 7
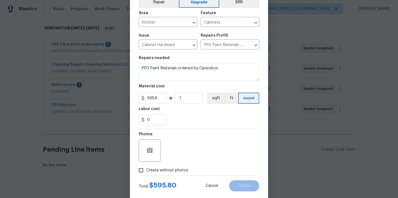
scroll to position [41, 0]
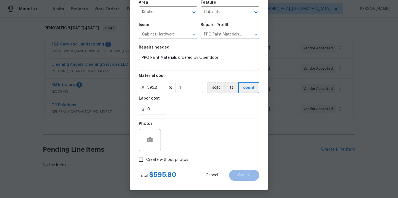
click at [172, 159] on span "Create without photos" at bounding box center [167, 160] width 42 height 6
click at [146, 159] on input "Create without photos" at bounding box center [141, 159] width 11 height 11
checkbox input "true"
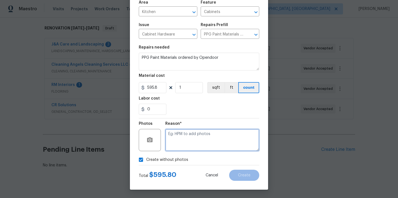
click at [184, 144] on textarea at bounding box center [212, 140] width 94 height 22
type textarea "N/A"
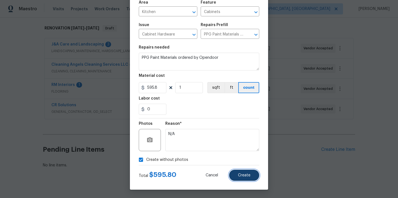
click at [242, 170] on button "Create" at bounding box center [244, 174] width 30 height 11
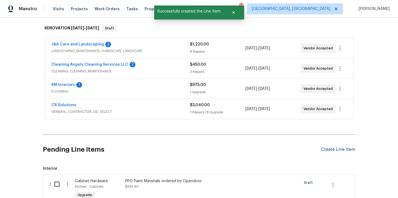
click at [338, 149] on div "Create Line Item" at bounding box center [339, 149] width 34 height 5
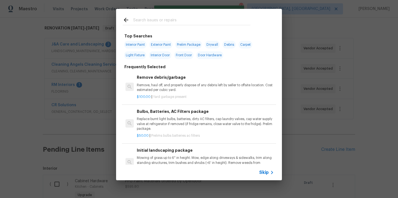
click at [213, 21] on input "text" at bounding box center [191, 21] width 117 height 8
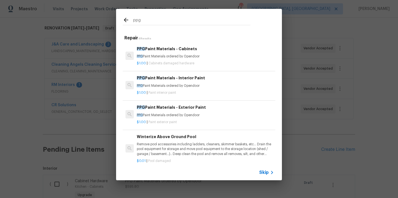
type input "ppg"
click at [189, 112] on div "PPG Paint Materials - Exterior Paint PPG Paint Materials ordered by Opendoor" at bounding box center [205, 110] width 137 height 13
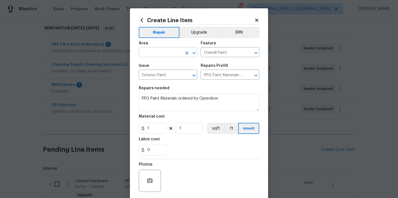
click at [174, 49] on input "text" at bounding box center [160, 52] width 43 height 9
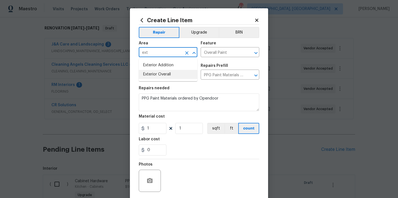
click at [164, 77] on li "Exterior Overall" at bounding box center [168, 74] width 59 height 9
type input "Exterior Overall"
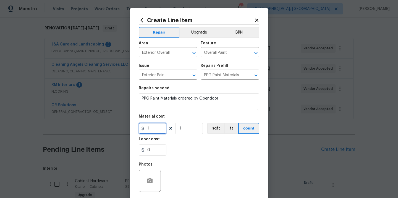
drag, startPoint x: 152, startPoint y: 131, endPoint x: 137, endPoint y: 130, distance: 15.5
click at [137, 130] on div "Create Line Item Repair Upgrade BRN Area Exterior Overall ​ Feature Overall Pai…" at bounding box center [199, 119] width 138 height 222
paste input "50.22"
type input "50.22"
click at [178, 149] on div "0" at bounding box center [199, 149] width 121 height 11
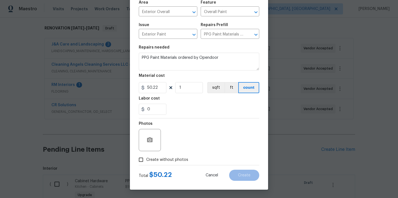
click at [174, 164] on label "Create without photos" at bounding box center [162, 159] width 53 height 11
click at [146, 164] on input "Create without photos" at bounding box center [141, 159] width 11 height 11
checkbox input "true"
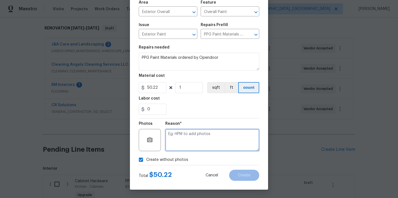
click at [188, 136] on textarea at bounding box center [212, 140] width 94 height 22
type textarea "N/A"
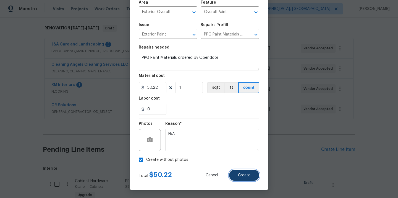
click at [235, 170] on button "Create" at bounding box center [244, 174] width 30 height 11
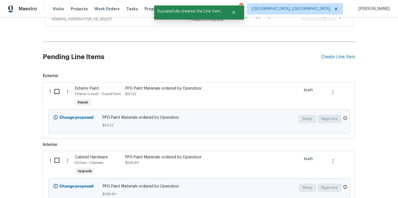
scroll to position [198, 0]
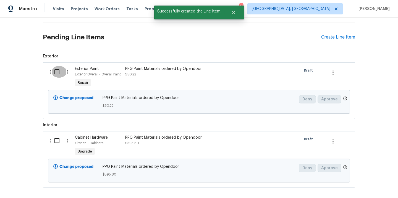
click at [57, 71] on input "checkbox" at bounding box center [59, 72] width 16 height 12
checkbox input "true"
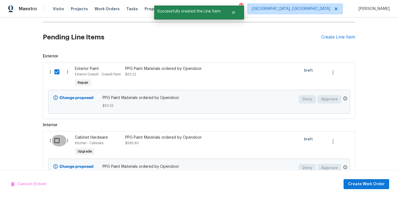
click at [56, 143] on input "checkbox" at bounding box center [59, 140] width 16 height 12
checkbox input "true"
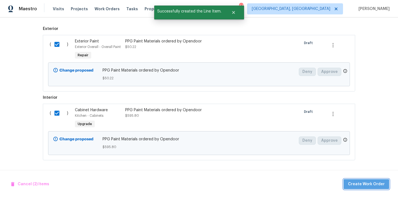
click at [372, 185] on span "Create Work Order" at bounding box center [366, 183] width 37 height 7
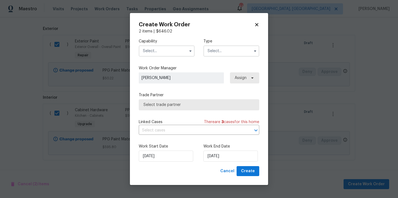
click at [181, 51] on input "text" at bounding box center [167, 50] width 56 height 11
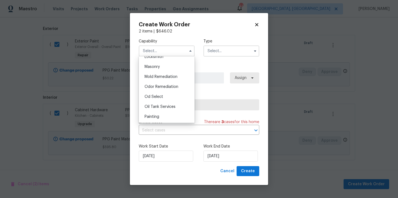
scroll to position [411, 0]
click at [169, 116] on div "Painting" at bounding box center [166, 116] width 53 height 10
type input "Painting"
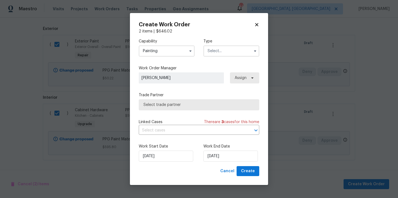
click at [228, 54] on input "text" at bounding box center [232, 50] width 56 height 11
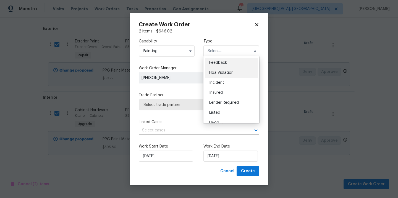
scroll to position [66, 0]
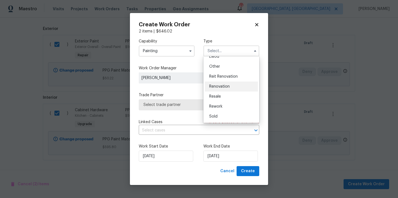
click at [225, 86] on span "Renovation" at bounding box center [219, 86] width 20 height 4
type input "Renovation"
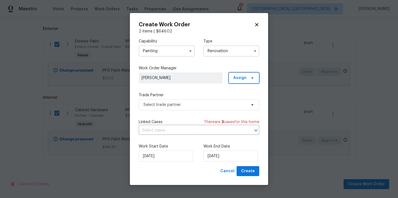
click at [237, 79] on span "Assign" at bounding box center [240, 78] width 13 height 6
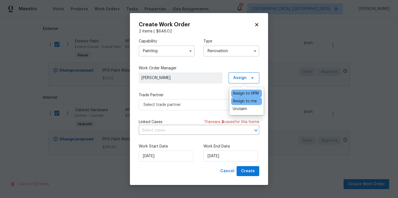
click at [238, 102] on div "Assign to me" at bounding box center [245, 101] width 24 height 6
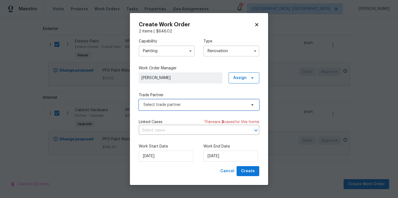
click at [195, 106] on span "Select trade partner" at bounding box center [195, 105] width 103 height 6
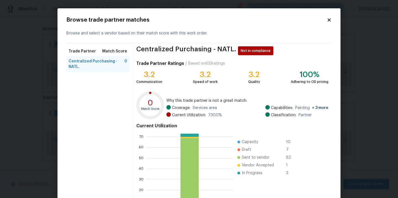
scroll to position [46, 0]
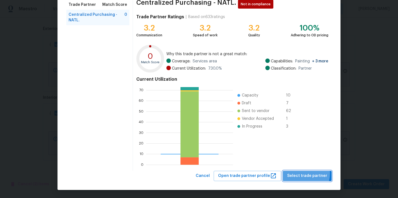
click at [305, 173] on span "Select trade partner" at bounding box center [307, 175] width 40 height 7
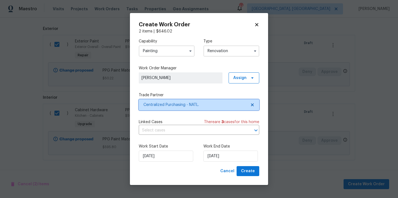
scroll to position [0, 0]
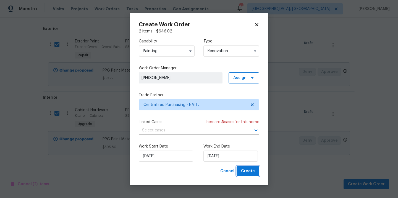
click at [253, 167] on button "Create" at bounding box center [248, 171] width 23 height 10
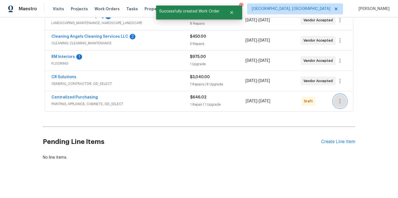
click at [341, 102] on icon "button" at bounding box center [340, 101] width 7 height 7
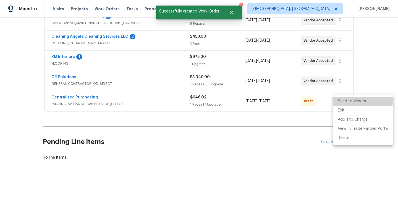
click at [342, 100] on li "Send to Vendor" at bounding box center [364, 101] width 60 height 9
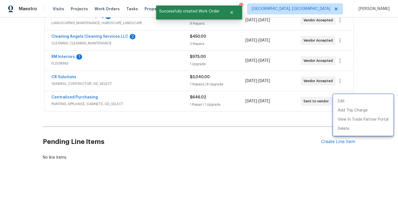
click at [86, 97] on div at bounding box center [199, 99] width 398 height 198
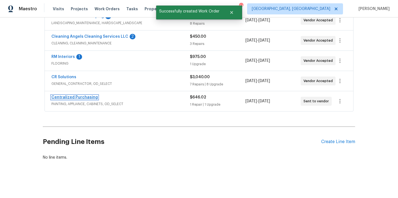
click at [80, 95] on link "Centralized Purchasing" at bounding box center [74, 97] width 46 height 4
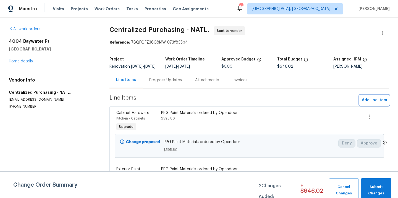
click at [367, 103] on span "Add line item" at bounding box center [374, 100] width 25 height 7
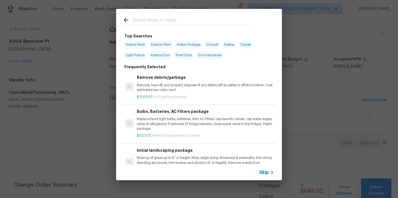
click at [157, 11] on div at bounding box center [186, 20] width 141 height 22
click at [153, 21] on input "text" at bounding box center [191, 21] width 117 height 8
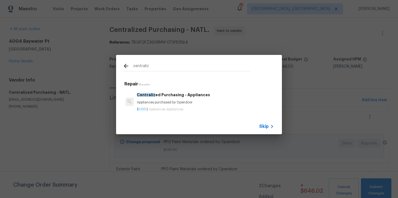
type input "centraliz"
click at [172, 99] on div "Centraliz ed Purchasing - Appliances Appliances purchased by Opendoor" at bounding box center [205, 98] width 137 height 13
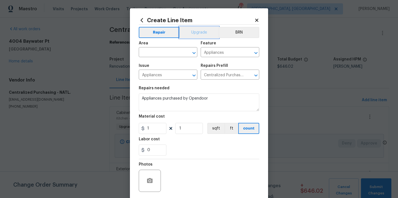
click at [194, 30] on button "Upgrade" at bounding box center [200, 32] width 40 height 11
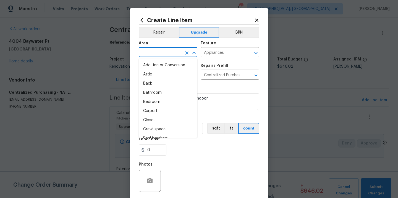
click at [177, 49] on input "text" at bounding box center [160, 52] width 43 height 9
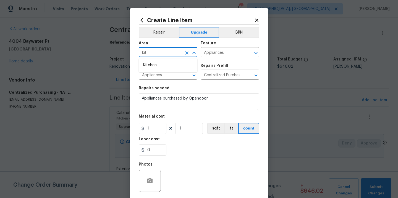
click at [166, 63] on li "Kitchen" at bounding box center [168, 65] width 59 height 9
type input "Kitchen"
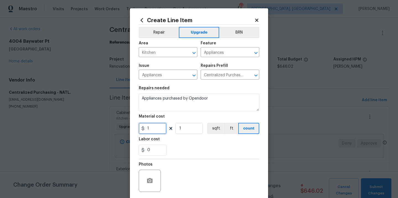
drag, startPoint x: 147, startPoint y: 129, endPoint x: 134, endPoint y: 128, distance: 12.5
click at [134, 128] on div "Create Line Item Repair Upgrade BRN Area Kitchen ​ Feature Appliances ​ Issue A…" at bounding box center [199, 119] width 138 height 222
paste input "892.74"
type input "892.74"
click at [180, 154] on div "0" at bounding box center [199, 149] width 121 height 11
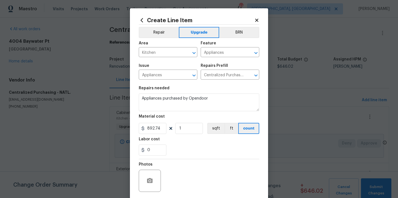
scroll to position [41, 0]
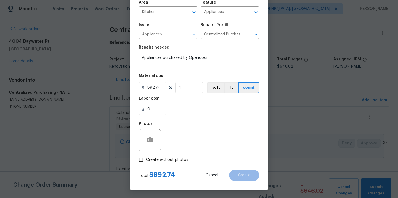
click at [170, 157] on span "Create without photos" at bounding box center [167, 160] width 42 height 6
click at [146, 157] on input "Create without photos" at bounding box center [141, 159] width 11 height 11
checkbox input "true"
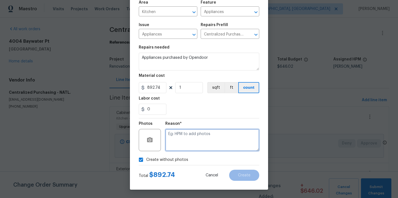
click at [183, 143] on textarea at bounding box center [212, 140] width 94 height 22
type textarea "N/A"
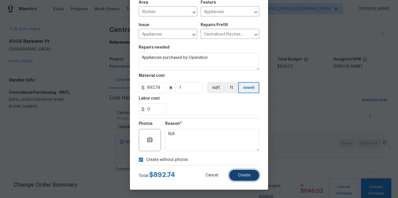
click at [241, 175] on span "Create" at bounding box center [244, 175] width 12 height 4
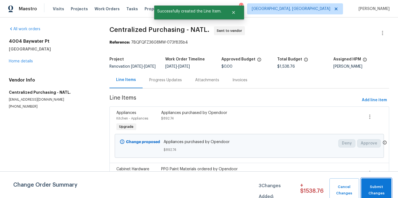
click at [379, 190] on span "Submit Changes" at bounding box center [376, 189] width 25 height 13
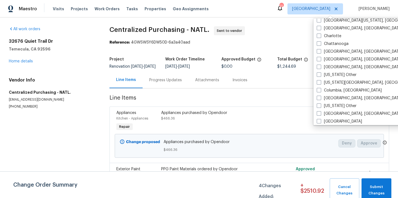
scroll to position [112, 0]
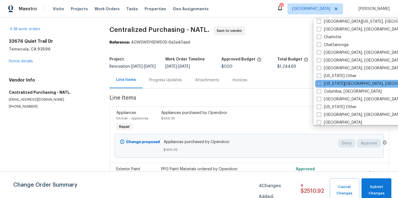
click at [331, 84] on label "[US_STATE][GEOGRAPHIC_DATA], [GEOGRAPHIC_DATA]" at bounding box center [370, 84] width 107 height 6
click at [321, 84] on input "[US_STATE][GEOGRAPHIC_DATA], [GEOGRAPHIC_DATA]" at bounding box center [319, 83] width 4 height 4
checkbox input "true"
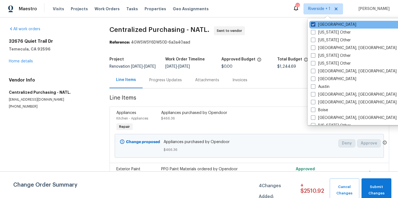
click at [327, 25] on label "[GEOGRAPHIC_DATA]" at bounding box center [333, 25] width 45 height 6
click at [315, 25] on input "[GEOGRAPHIC_DATA]" at bounding box center [313, 24] width 4 height 4
checkbox input "false"
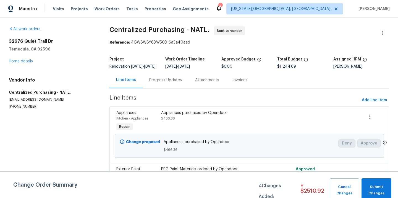
click at [73, 6] on div "Visits Projects Work Orders Tasks Properties Geo Assignments" at bounding box center [134, 8] width 163 height 11
click at [73, 9] on span "Projects" at bounding box center [79, 9] width 17 height 6
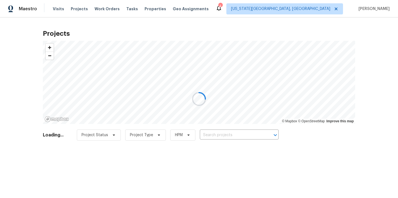
click at [236, 133] on div at bounding box center [199, 99] width 398 height 198
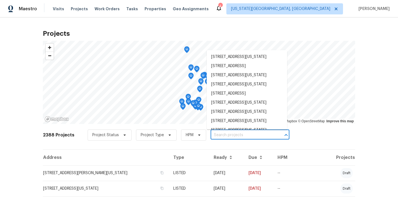
click at [236, 133] on input "text" at bounding box center [242, 135] width 63 height 9
paste input "[STREET_ADDRESS][US_STATE]"
type input "[STREET_ADDRESS][US_STATE]"
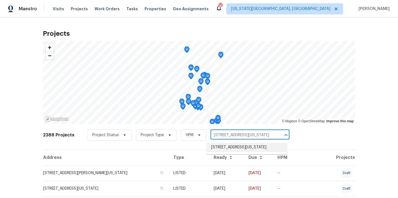
click at [229, 152] on li "[STREET_ADDRESS][US_STATE]" at bounding box center [247, 146] width 81 height 9
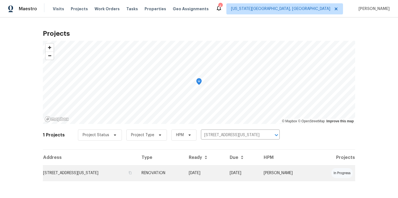
click at [185, 172] on td "RENOVATION" at bounding box center [160, 172] width 47 height 15
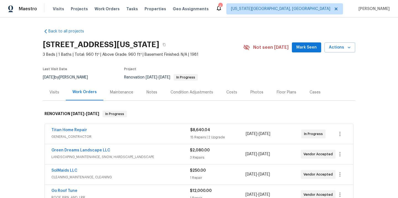
click at [159, 42] on h2 "[STREET_ADDRESS][US_STATE]" at bounding box center [101, 45] width 116 height 6
copy h2 "80916"
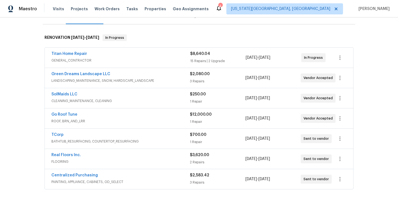
scroll to position [77, 0]
click at [80, 175] on link "Centralized Purchasing" at bounding box center [74, 174] width 46 height 4
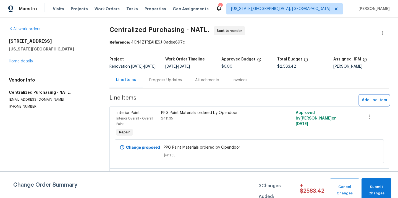
click at [384, 103] on span "Add line item" at bounding box center [374, 100] width 25 height 7
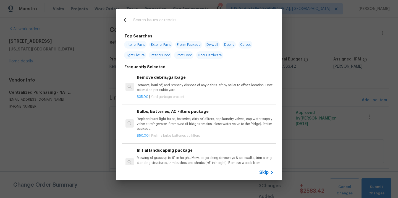
click at [232, 18] on input "text" at bounding box center [191, 21] width 117 height 8
type input "@"
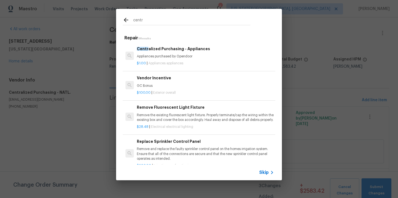
type input "centr"
click at [199, 57] on p "Appliances purchased by Opendoor" at bounding box center [205, 56] width 137 height 5
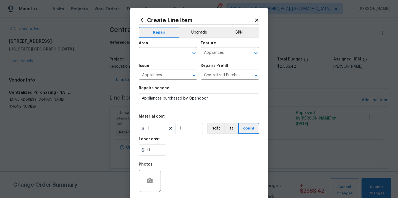
click at [195, 38] on span "Area ​" at bounding box center [168, 49] width 59 height 22
click at [195, 35] on button "Upgrade" at bounding box center [200, 32] width 40 height 11
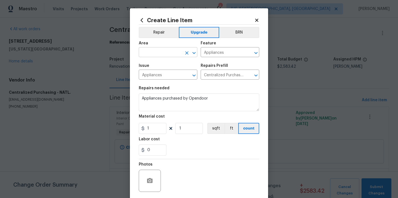
click at [173, 52] on input "text" at bounding box center [160, 52] width 43 height 9
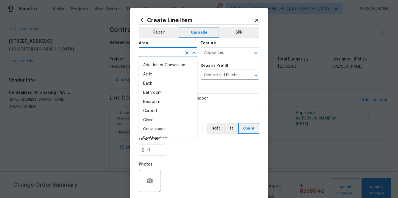
paste input "778.44"
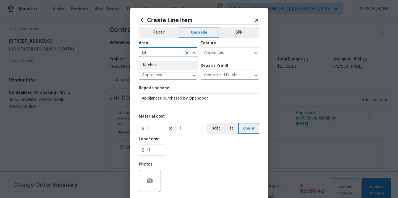
click at [164, 68] on li "Kitchen" at bounding box center [168, 65] width 59 height 9
type input "Kitchen"
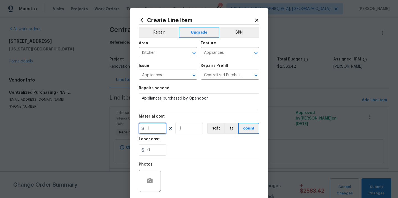
drag, startPoint x: 154, startPoint y: 128, endPoint x: 126, endPoint y: 127, distance: 28.2
click at [126, 127] on div "Create Line Item Repair Upgrade BRN Area Kitchen ​ Feature Appliances ​ Issue A…" at bounding box center [199, 99] width 398 height 198
paste input "778.44"
type input "778.44"
click at [167, 136] on section "Repairs needed Appliances purchased by Opendoor Material cost 778.44 1 sqft ft …" at bounding box center [199, 121] width 121 height 76
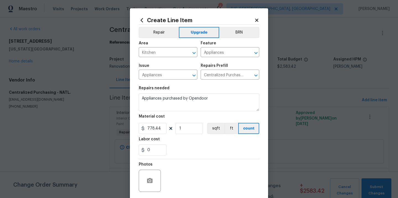
scroll to position [41, 0]
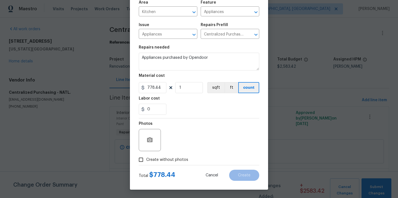
click at [172, 157] on span "Create without photos" at bounding box center [167, 160] width 42 height 6
click at [146, 157] on input "Create without photos" at bounding box center [141, 159] width 11 height 11
checkbox input "true"
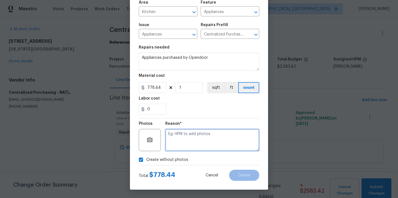
click at [183, 145] on textarea at bounding box center [212, 140] width 94 height 22
type textarea "N/A"
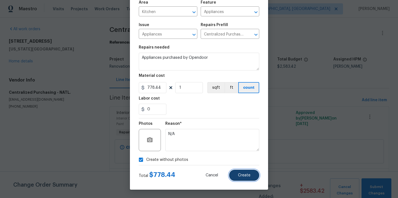
click at [245, 178] on button "Create" at bounding box center [244, 174] width 30 height 11
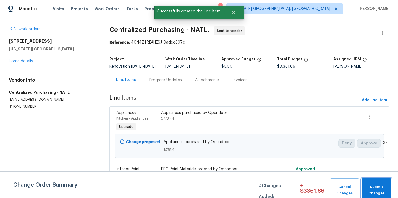
click at [375, 189] on span "Submit Changes" at bounding box center [377, 189] width 24 height 13
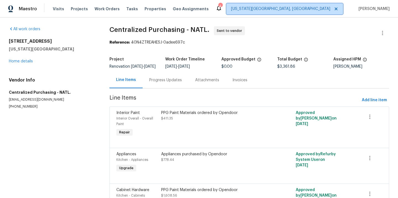
click at [300, 6] on span "[US_STATE][GEOGRAPHIC_DATA], [GEOGRAPHIC_DATA]" at bounding box center [280, 9] width 99 height 6
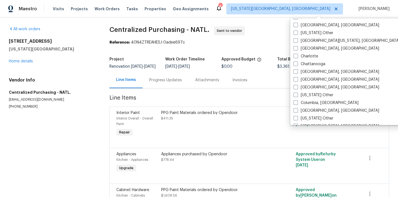
scroll to position [93, 0]
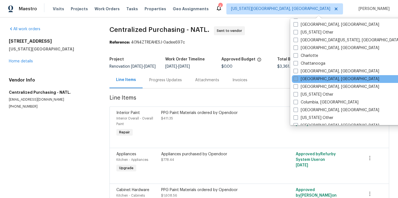
click at [312, 76] on label "[GEOGRAPHIC_DATA], [GEOGRAPHIC_DATA]" at bounding box center [337, 79] width 86 height 6
click at [297, 76] on input "[GEOGRAPHIC_DATA], [GEOGRAPHIC_DATA]" at bounding box center [296, 78] width 4 height 4
checkbox input "true"
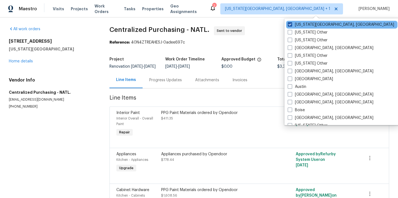
click at [303, 24] on label "[US_STATE][GEOGRAPHIC_DATA], [GEOGRAPHIC_DATA]" at bounding box center [341, 25] width 107 height 6
click at [292, 24] on input "[US_STATE][GEOGRAPHIC_DATA], [GEOGRAPHIC_DATA]" at bounding box center [290, 24] width 4 height 4
checkbox input "false"
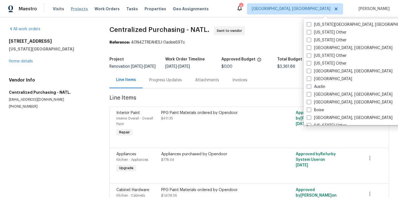
click at [79, 8] on span "Projects" at bounding box center [79, 9] width 17 height 6
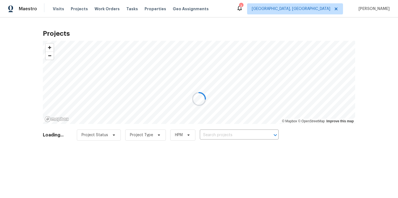
click at [234, 136] on div at bounding box center [199, 99] width 398 height 198
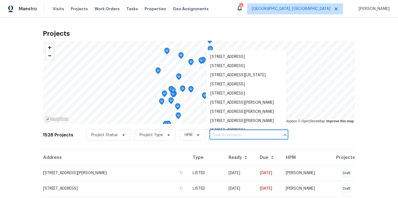
click at [234, 135] on input "text" at bounding box center [241, 135] width 63 height 9
paste input "[STREET_ADDRESS][PERSON_NAME]"
type input "[STREET_ADDRESS][PERSON_NAME]"
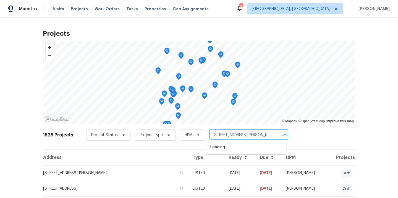
scroll to position [0, 22]
click at [233, 147] on li "[STREET_ADDRESS][PERSON_NAME]" at bounding box center [246, 146] width 81 height 9
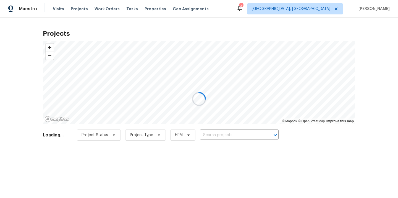
type input "[STREET_ADDRESS][PERSON_NAME]"
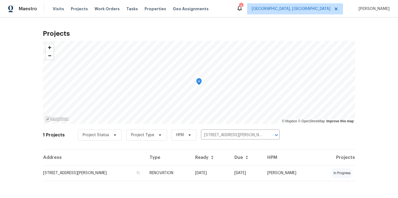
click at [140, 170] on td "[STREET_ADDRESS][PERSON_NAME]" at bounding box center [94, 172] width 102 height 15
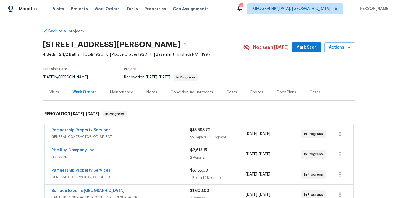
click at [204, 48] on div "[STREET_ADDRESS][PERSON_NAME]" at bounding box center [143, 44] width 201 height 14
click at [181, 45] on h2 "[STREET_ADDRESS][PERSON_NAME]" at bounding box center [112, 45] width 138 height 6
copy h2 "45069"
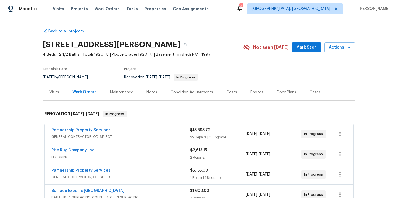
click at [60, 93] on div "Visits" at bounding box center [54, 92] width 23 height 16
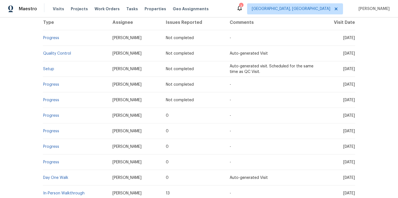
scroll to position [152, 0]
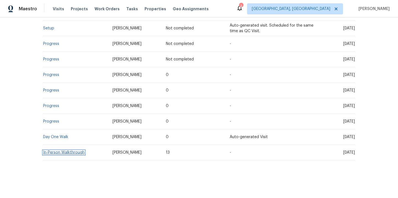
click at [58, 152] on link "In-Person Walkthrough" at bounding box center [64, 152] width 42 height 4
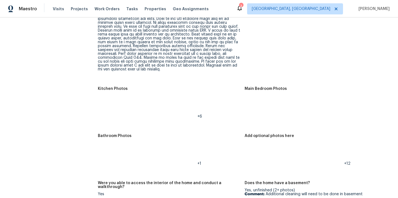
scroll to position [682, 0]
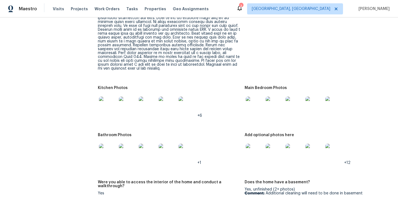
click at [102, 97] on img at bounding box center [108, 105] width 18 height 18
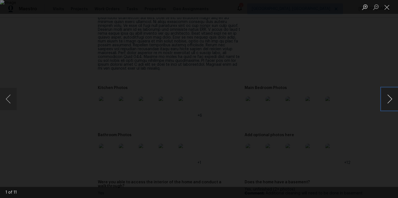
click at [391, 101] on button "Next image" at bounding box center [390, 99] width 17 height 22
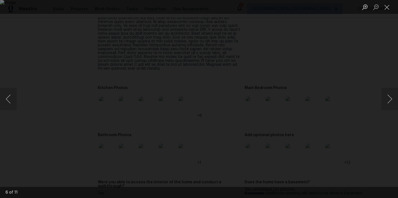
click at [365, 49] on div "Lightbox" at bounding box center [199, 99] width 398 height 198
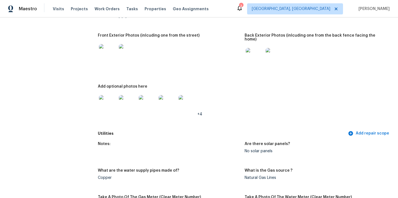
scroll to position [0, 0]
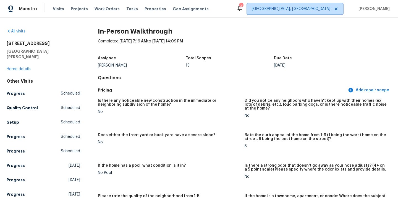
click at [318, 6] on span "[GEOGRAPHIC_DATA], [GEOGRAPHIC_DATA]" at bounding box center [291, 9] width 79 height 6
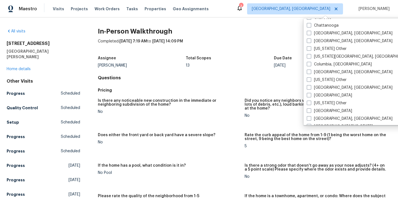
scroll to position [159, 0]
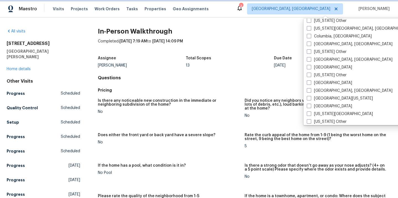
click at [331, 7] on span "[GEOGRAPHIC_DATA], [GEOGRAPHIC_DATA]" at bounding box center [291, 9] width 79 height 6
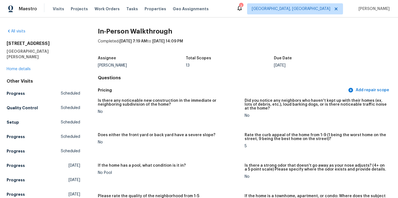
click at [322, 15] on div "Maestro Visits Projects Work Orders Tasks Properties Geo Assignments 3 [GEOGRAP…" at bounding box center [199, 8] width 398 height 17
click at [322, 8] on span "[GEOGRAPHIC_DATA], [GEOGRAPHIC_DATA]" at bounding box center [291, 9] width 79 height 6
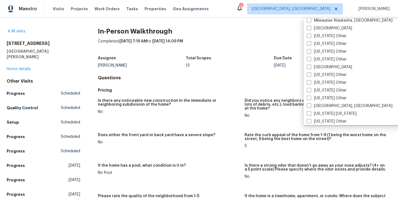
scroll to position [776, 0]
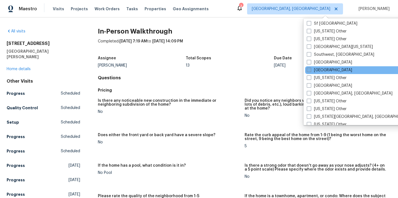
click at [321, 69] on label "[GEOGRAPHIC_DATA]" at bounding box center [329, 70] width 45 height 6
click at [311, 69] on input "[GEOGRAPHIC_DATA]" at bounding box center [309, 69] width 4 height 4
checkbox input "true"
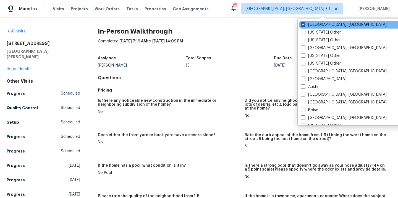
click at [309, 25] on label "[GEOGRAPHIC_DATA], [GEOGRAPHIC_DATA]" at bounding box center [344, 25] width 86 height 6
click at [305, 25] on input "[GEOGRAPHIC_DATA], [GEOGRAPHIC_DATA]" at bounding box center [303, 24] width 4 height 4
checkbox input "false"
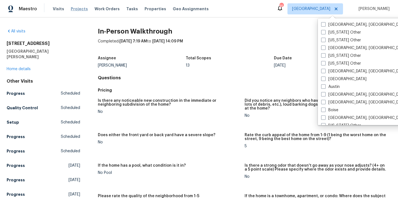
click at [71, 10] on span "Projects" at bounding box center [79, 9] width 17 height 6
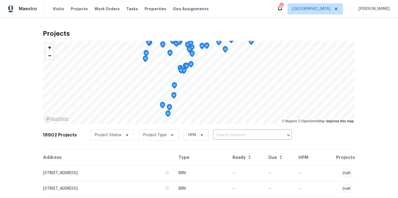
click at [244, 136] on input "text" at bounding box center [244, 135] width 63 height 9
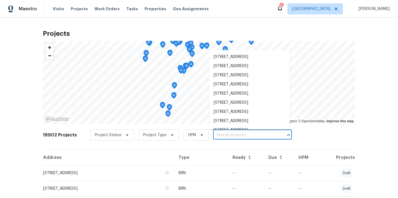
paste input "[STREET_ADDRESS][PERSON_NAME]"
type input "[STREET_ADDRESS][PERSON_NAME]"
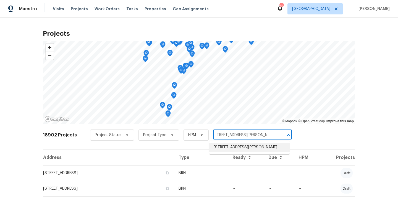
click at [237, 146] on li "[STREET_ADDRESS][PERSON_NAME]" at bounding box center [249, 146] width 81 height 9
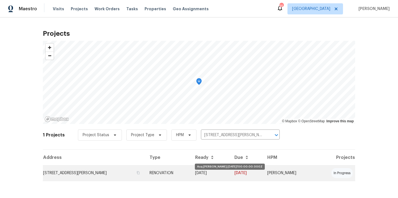
click at [210, 174] on td "[DATE]" at bounding box center [210, 172] width 39 height 15
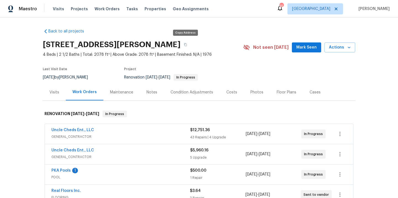
click at [170, 44] on h2 "[STREET_ADDRESS][PERSON_NAME]" at bounding box center [112, 45] width 138 height 6
copy h2 "33510"
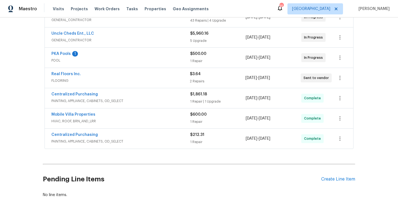
scroll to position [125, 0]
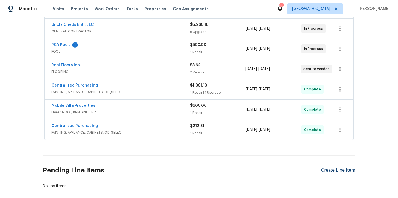
click at [340, 169] on div "Create Line Item" at bounding box center [339, 169] width 34 height 5
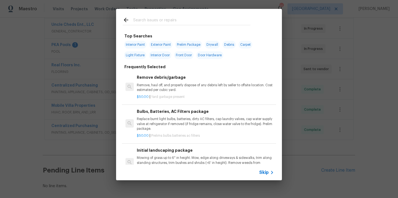
click at [237, 24] on input "text" at bounding box center [191, 21] width 117 height 8
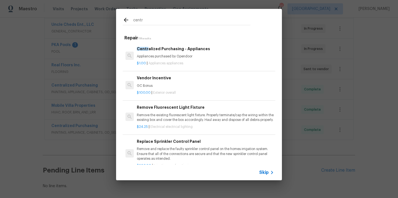
type input "centr"
click at [193, 58] on p "Appliances purchased by Opendoor" at bounding box center [205, 56] width 137 height 5
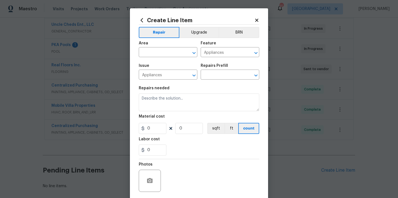
type input "Centralized Purchasing - Appliances $1.00"
type textarea "Appliances purchased by Opendoor"
type input "1"
click at [192, 30] on button "Upgrade" at bounding box center [200, 32] width 40 height 11
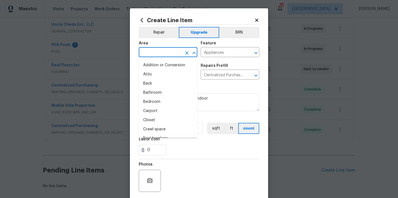
click at [167, 55] on input "text" at bounding box center [160, 52] width 43 height 9
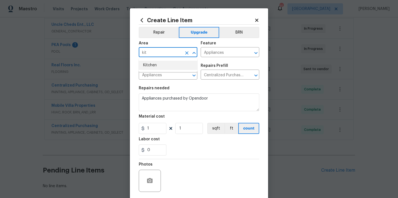
click at [156, 68] on li "Kitchen" at bounding box center [168, 65] width 59 height 9
type input "Kitchen"
drag, startPoint x: 153, startPoint y: 129, endPoint x: 134, endPoint y: 128, distance: 19.1
click at [135, 128] on div "Create Line Item Repair Upgrade BRN Area Kitchen ​ Feature Appliances ​ Issue A…" at bounding box center [199, 119] width 138 height 222
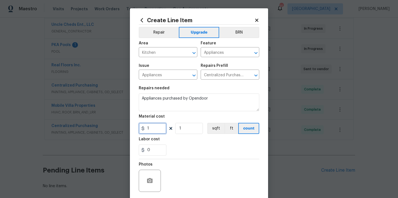
paste input "084.58"
type input "1084.58"
click at [178, 141] on div "Labor cost" at bounding box center [199, 140] width 121 height 7
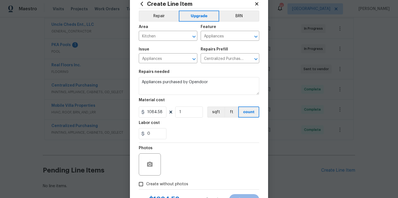
scroll to position [41, 0]
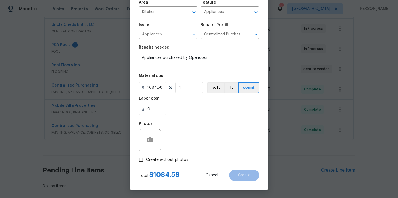
click at [167, 155] on label "Create without photos" at bounding box center [162, 159] width 53 height 11
click at [146, 155] on input "Create without photos" at bounding box center [141, 159] width 11 height 11
checkbox input "true"
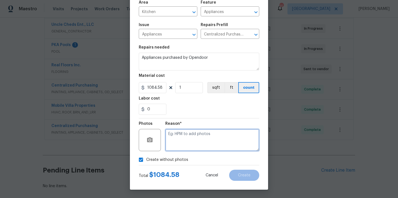
click at [197, 130] on textarea at bounding box center [212, 140] width 94 height 22
type textarea "N/A"
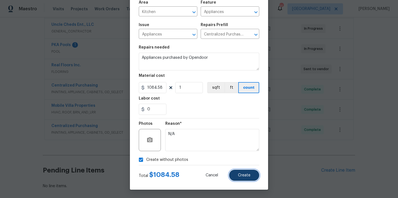
click at [238, 176] on button "Create" at bounding box center [244, 174] width 30 height 11
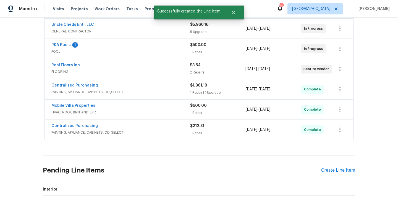
scroll to position [163, 0]
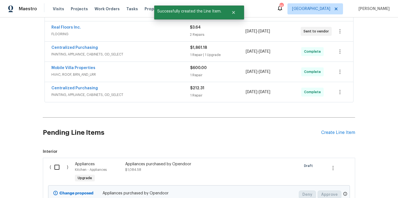
click at [53, 167] on input "checkbox" at bounding box center [59, 167] width 16 height 12
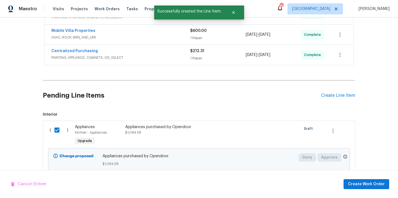
scroll to position [217, 0]
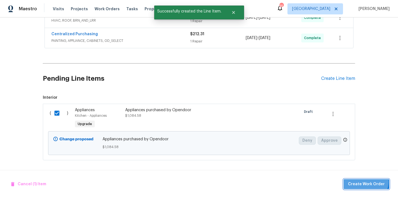
click at [368, 181] on span "Create Work Order" at bounding box center [366, 183] width 37 height 7
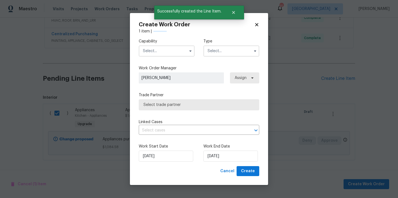
checkbox input "false"
click at [172, 50] on input "text" at bounding box center [167, 50] width 56 height 11
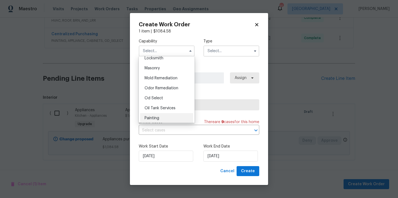
click at [163, 116] on div "Painting" at bounding box center [166, 118] width 53 height 10
type input "Painting"
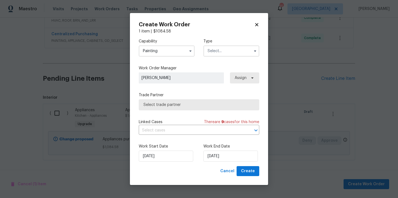
click at [235, 51] on input "text" at bounding box center [232, 50] width 56 height 11
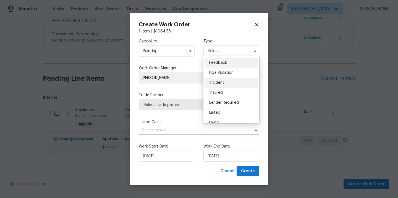
scroll to position [66, 0]
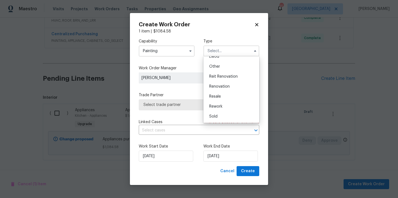
click at [226, 85] on span "Renovation" at bounding box center [219, 86] width 20 height 4
type input "Renovation"
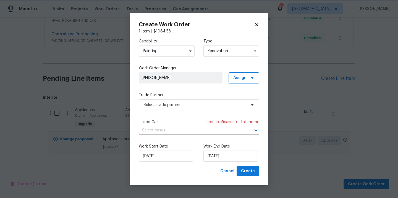
scroll to position [0, 0]
click at [250, 79] on span at bounding box center [252, 78] width 6 height 4
click at [242, 101] on div "Assign to me" at bounding box center [245, 101] width 24 height 6
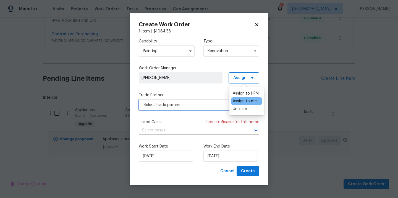
click at [187, 106] on span "Select trade partner" at bounding box center [195, 105] width 103 height 6
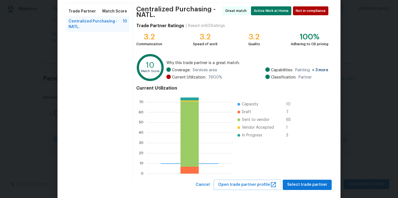
scroll to position [49, 0]
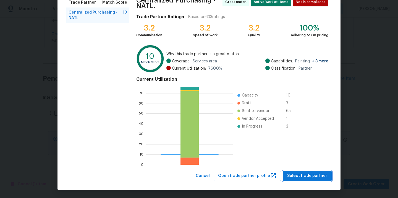
click at [309, 176] on span "Select trade partner" at bounding box center [307, 175] width 40 height 7
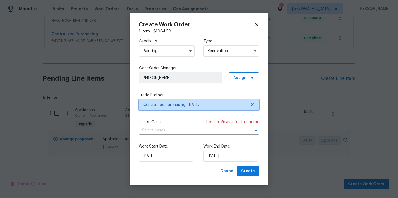
scroll to position [0, 0]
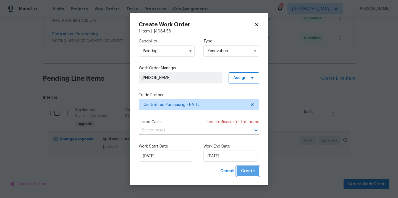
click at [249, 173] on span "Create" at bounding box center [248, 170] width 14 height 7
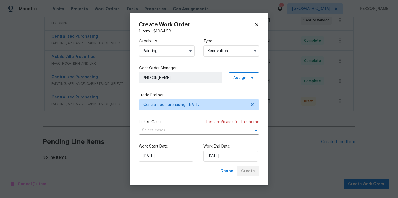
scroll to position [174, 0]
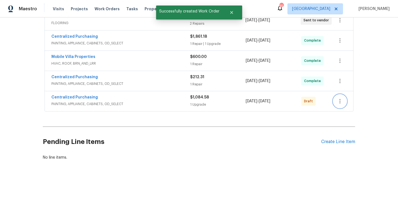
click at [339, 101] on icon "button" at bounding box center [340, 101] width 7 height 7
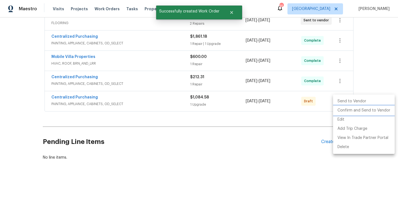
click at [345, 110] on li "Confirm and Send to Vendor" at bounding box center [364, 110] width 62 height 9
click at [128, 97] on div at bounding box center [199, 99] width 398 height 198
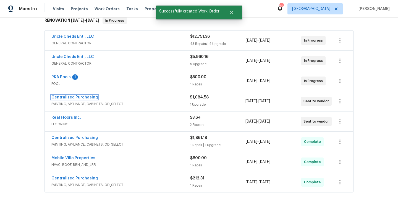
click at [69, 97] on link "Centralized Purchasing" at bounding box center [74, 97] width 46 height 4
